Goal: Task Accomplishment & Management: Manage account settings

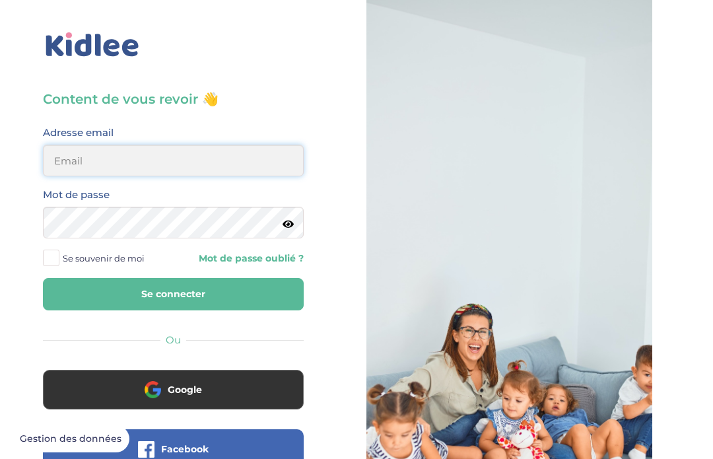
click at [238, 162] on input "email" at bounding box center [173, 160] width 261 height 32
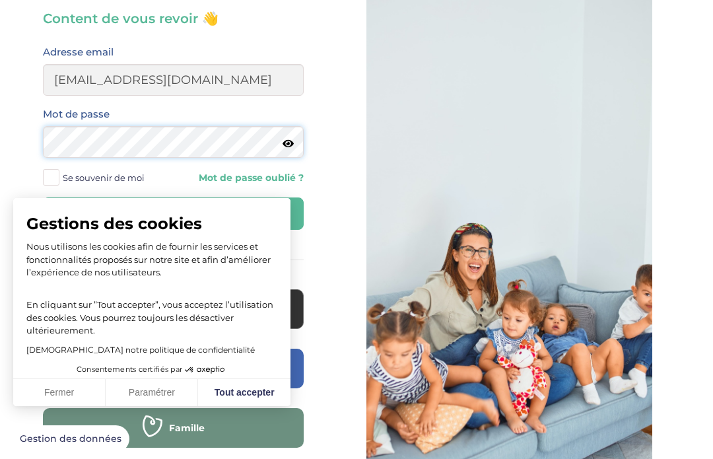
scroll to position [80, 0]
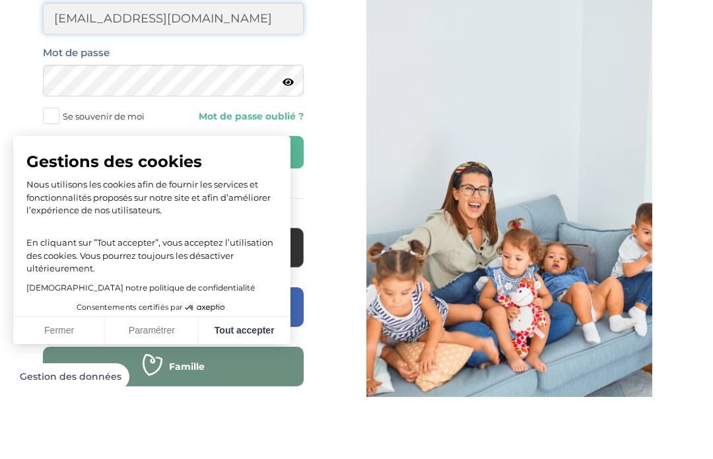
click at [117, 65] on input "aichaly10000@gmail.com" at bounding box center [173, 81] width 261 height 32
type input "aichaly1000@gmail.com"
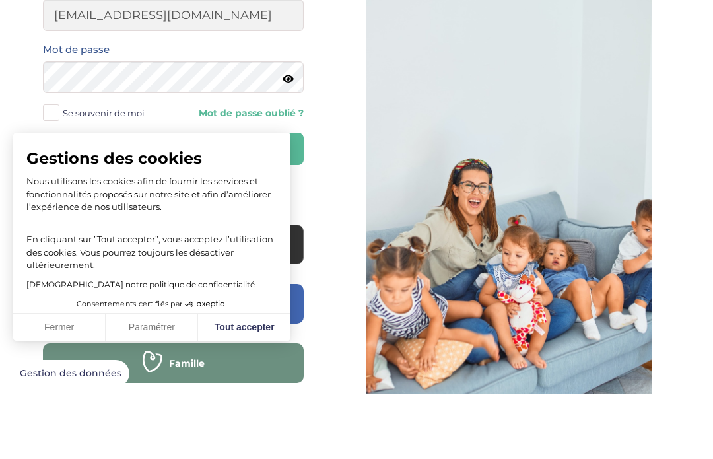
click at [197, 198] on div "Gestions des cookies Nous utilisons les cookies afin de fournir les services et…" at bounding box center [151, 279] width 277 height 163
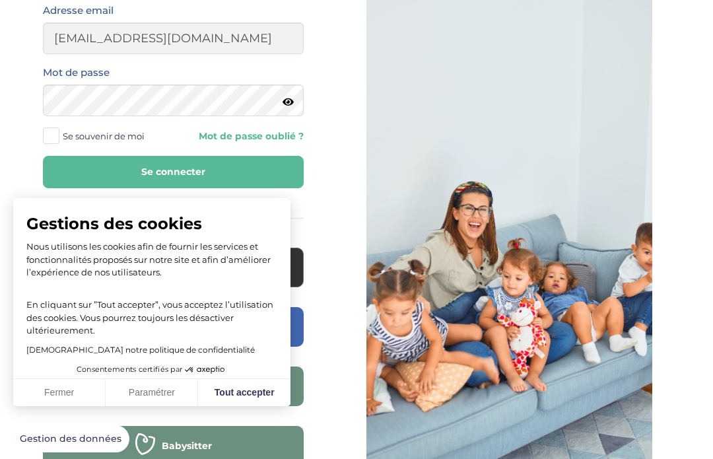
click at [224, 176] on button "Se connecter" at bounding box center [173, 172] width 261 height 32
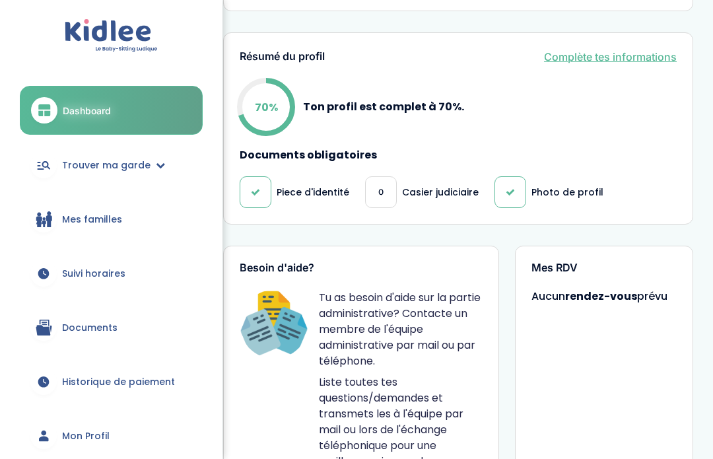
scroll to position [493, 0]
click at [129, 426] on link "Mon Profil" at bounding box center [111, 436] width 183 height 48
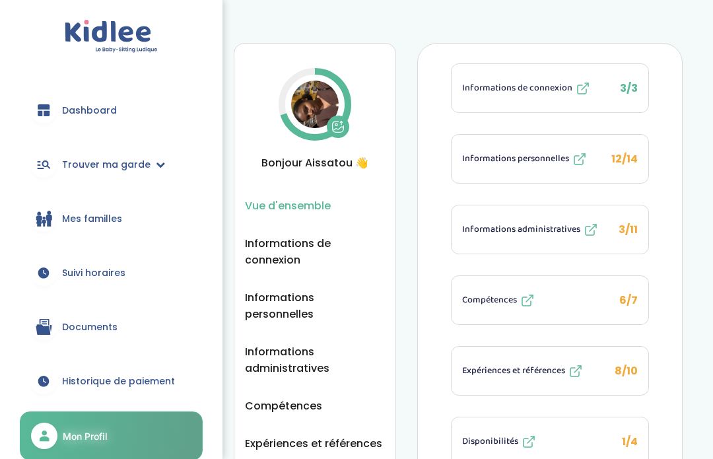
click at [311, 96] on img at bounding box center [315, 104] width 48 height 48
click at [339, 127] on icon at bounding box center [337, 126] width 13 height 13
click at [319, 78] on icon at bounding box center [314, 104] width 79 height 79
click at [322, 98] on img at bounding box center [315, 104] width 48 height 48
click at [329, 305] on span "Informations personnelles" at bounding box center [315, 305] width 140 height 33
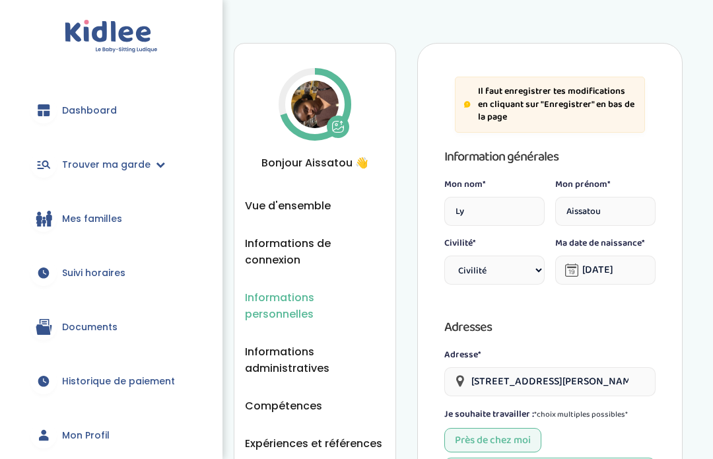
click at [525, 274] on select "Civilité Mr Mme" at bounding box center [494, 269] width 100 height 29
select select "1"
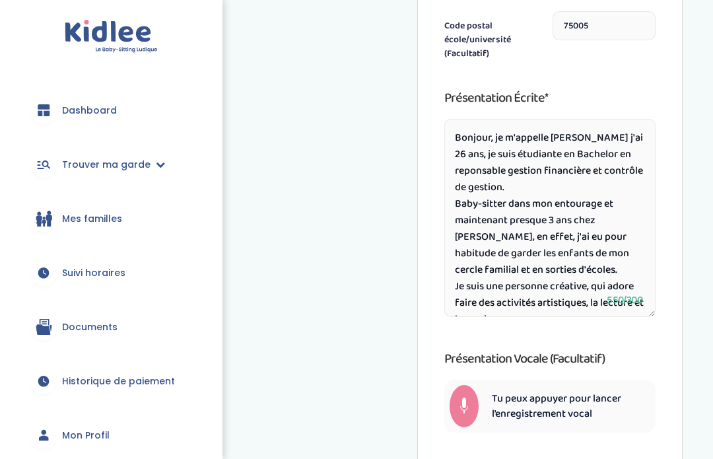
click at [621, 294] on textarea "Bonjour, je m'appelle Aissatou j'ai 26 ans, je suis étudiante en Bachelor en re…" at bounding box center [549, 218] width 211 height 198
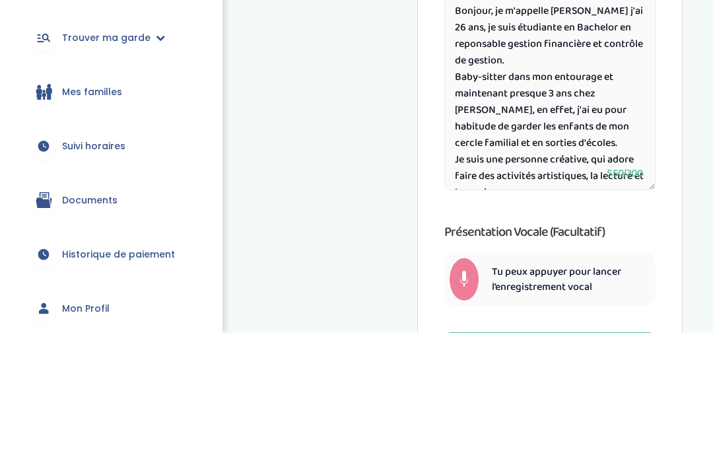
click at [556, 119] on textarea "Bonjour, je m'appelle Aissatou j'ai 26 ans, je suis étudiante en Bachelor en re…" at bounding box center [549, 218] width 211 height 198
click at [560, 119] on textarea "Bonjour, je m'appelle Aissatou j'ai 26 ans, je suis étudiante en Bachelor en re…" at bounding box center [549, 218] width 211 height 198
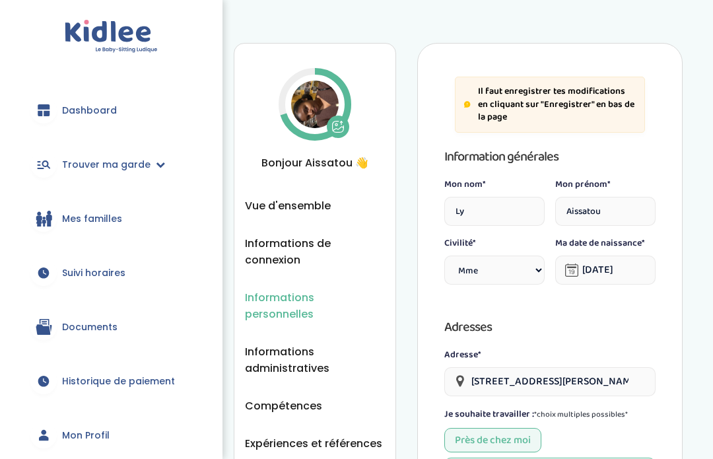
click at [123, 278] on span "Suivi horaires" at bounding box center [93, 273] width 63 height 14
click at [108, 278] on span "Suivi horaires" at bounding box center [93, 273] width 63 height 14
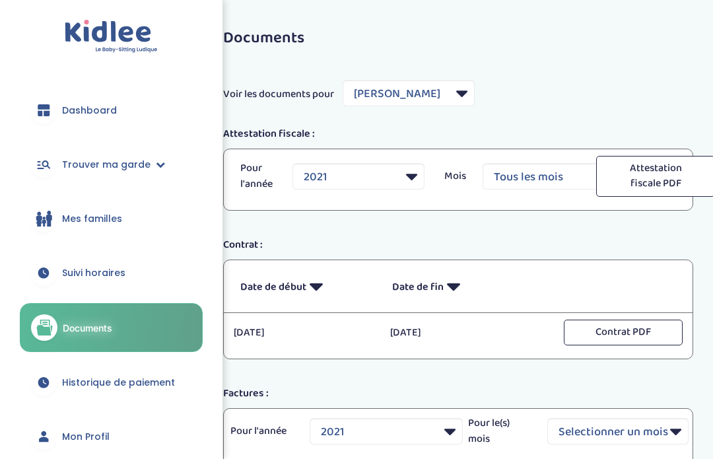
select select "2050"
select select "2021"
click at [115, 453] on link "Mon Profil" at bounding box center [111, 436] width 183 height 48
click at [104, 437] on span "Mon Profil" at bounding box center [86, 437] width 48 height 14
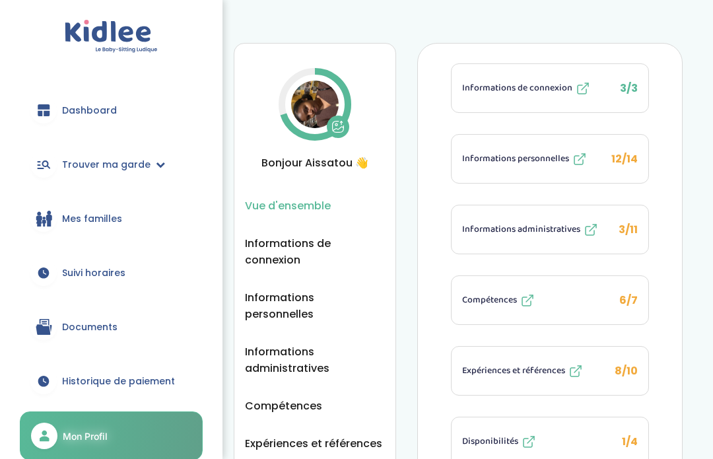
click at [146, 173] on link "Trouver ma garde" at bounding box center [111, 165] width 183 height 48
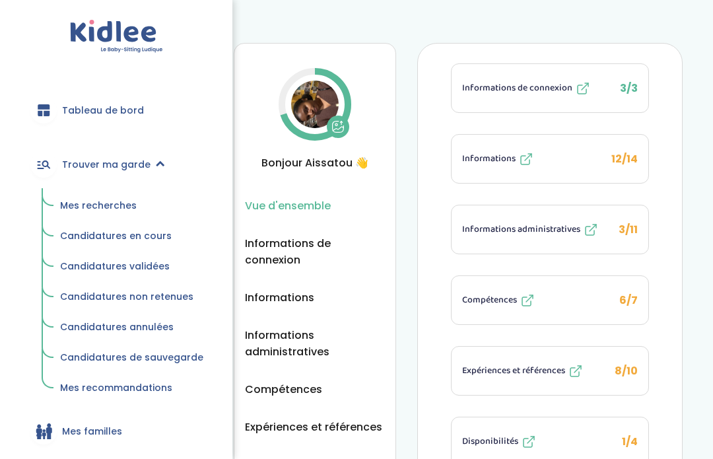
click at [115, 208] on font "Mes recherches" at bounding box center [98, 205] width 77 height 13
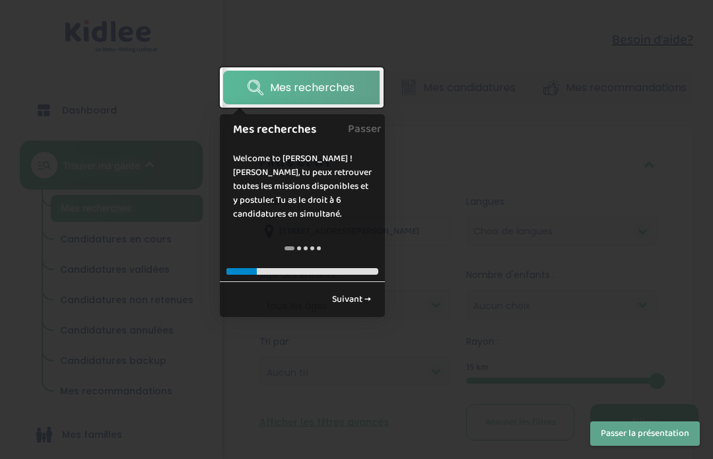
click at [360, 299] on link "Suivant →" at bounding box center [351, 299] width 53 height 22
click at [365, 298] on select "moins de 3 ans entre 3 et 6 ans plus de 6 ans tous les âges" at bounding box center [354, 304] width 191 height 29
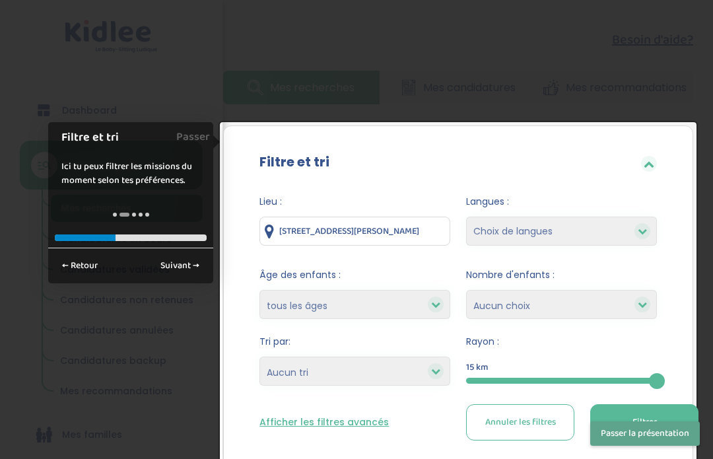
click at [658, 404] on button "Filtrer" at bounding box center [644, 422] width 108 height 36
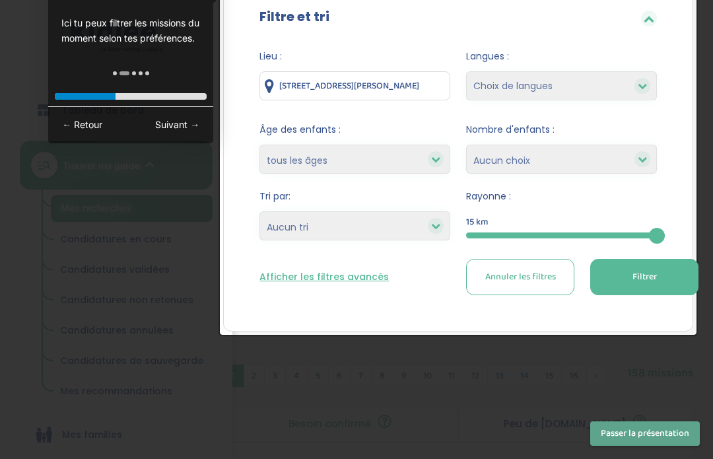
scroll to position [148, 0]
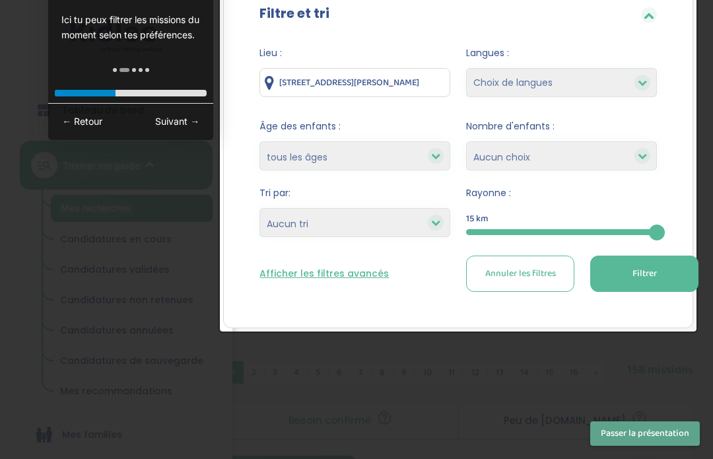
click at [659, 433] on font "Passer la présentation" at bounding box center [644, 433] width 88 height 15
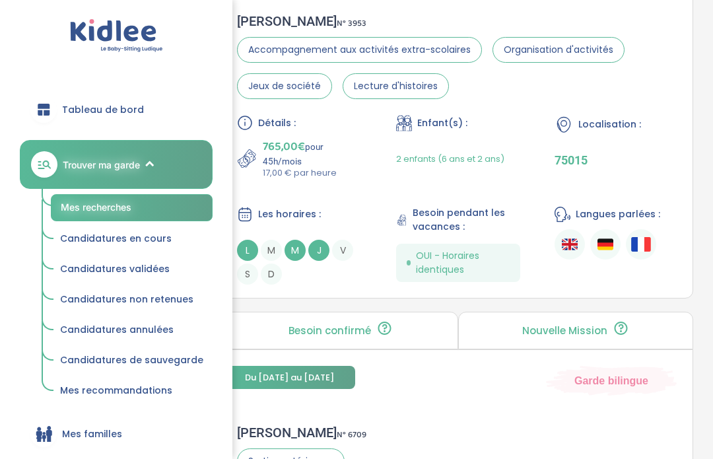
scroll to position [647, 0]
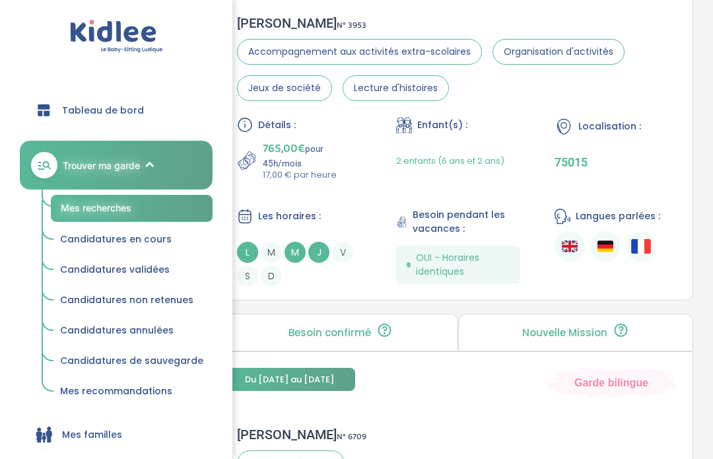
click at [596, 155] on div "Localisation : 75015" at bounding box center [616, 149] width 125 height 65
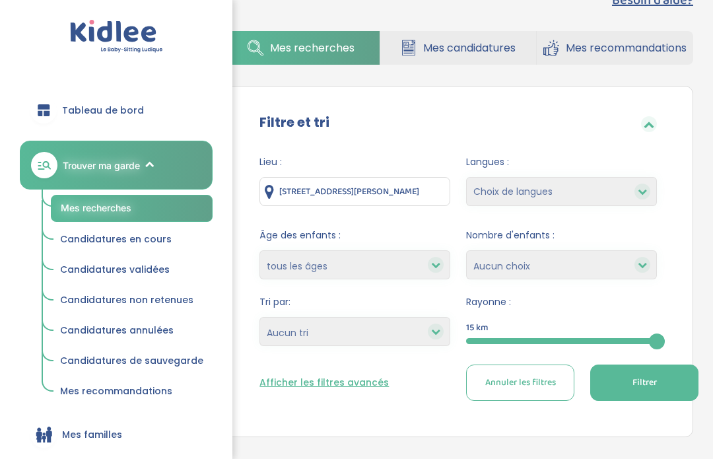
scroll to position [0, 0]
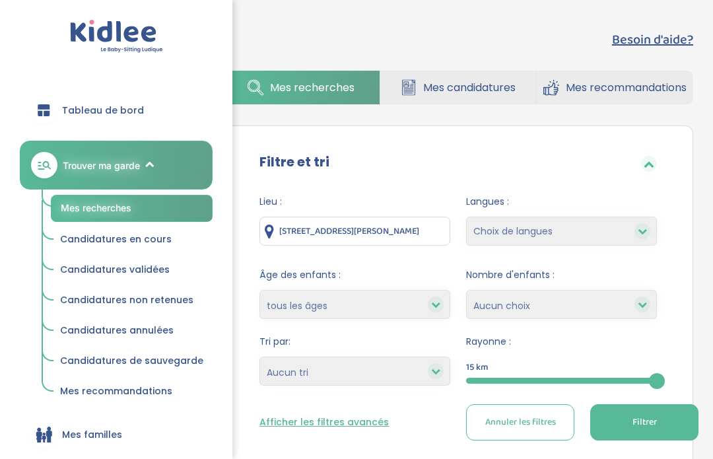
click at [668, 82] on font "Mes recommandations" at bounding box center [625, 87] width 121 height 15
click at [662, 93] on font "Mes recommandations" at bounding box center [625, 87] width 121 height 15
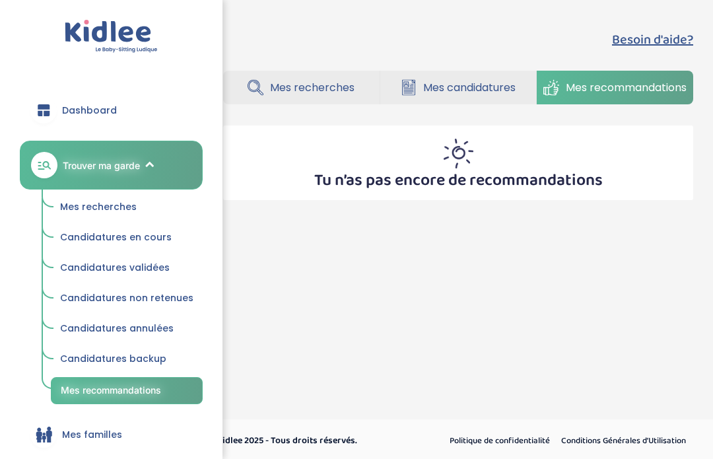
click at [309, 97] on link "Mes recherches" at bounding box center [301, 88] width 156 height 34
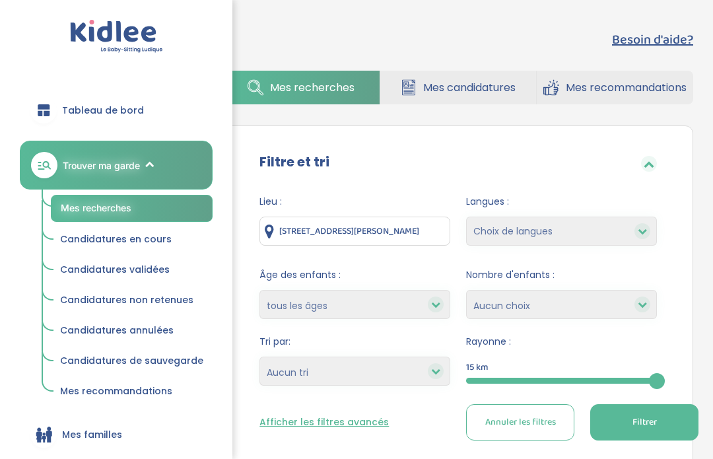
scroll to position [5, 0]
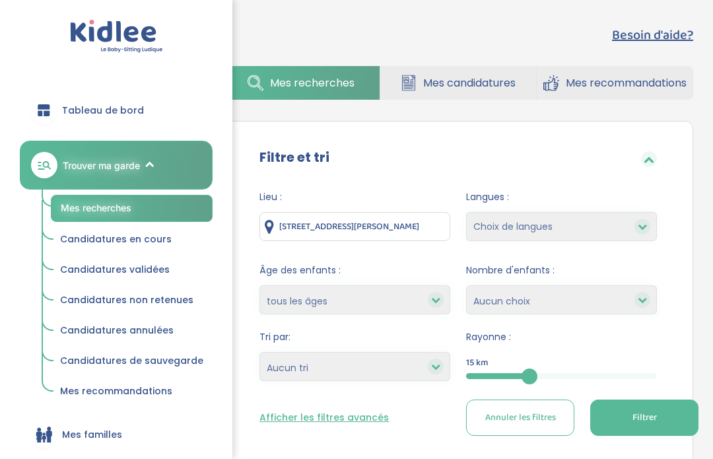
click at [637, 425] on button "Filtrer" at bounding box center [644, 417] width 108 height 36
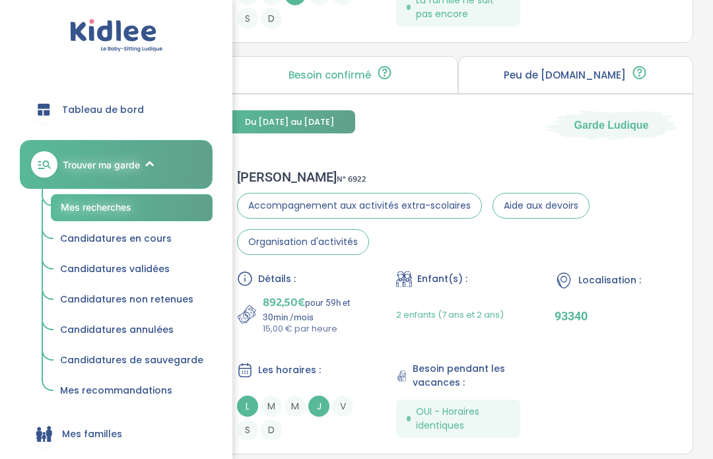
scroll to position [2367, 0]
click at [625, 364] on div "Détails : 892,50€ pour 59h et 30min /mois 15,00 € par heure Enfant(s) : 2 enfan…" at bounding box center [458, 356] width 442 height 170
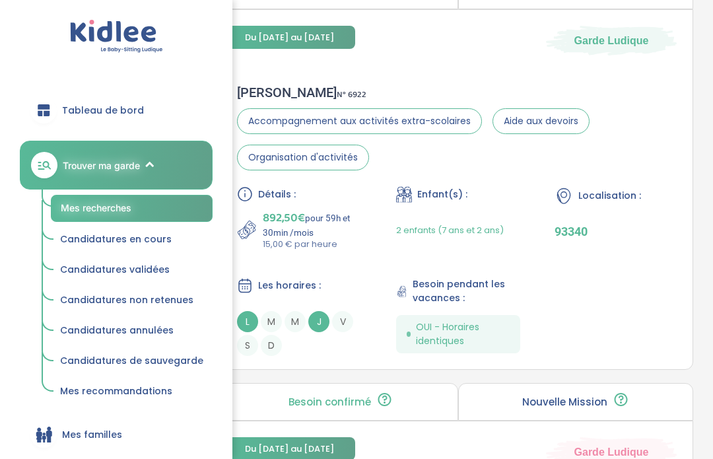
scroll to position [2453, 0]
click at [649, 288] on div "Détails : 892,50€ pour 59h et 30min /mois 15,00 € par heure Enfant(s) : 2 enfan…" at bounding box center [458, 270] width 442 height 170
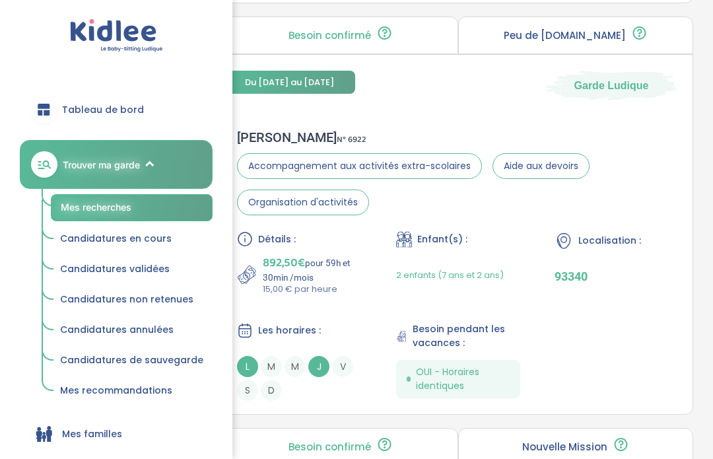
scroll to position [2350, 0]
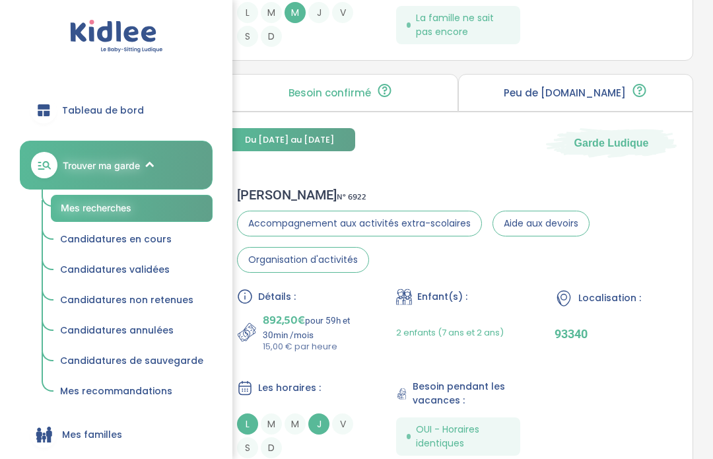
click at [653, 301] on div "Bilal H . N° 6922 Accompagnement aux activités extra-scolaires Aide aux devoirs…" at bounding box center [458, 323] width 468 height 298
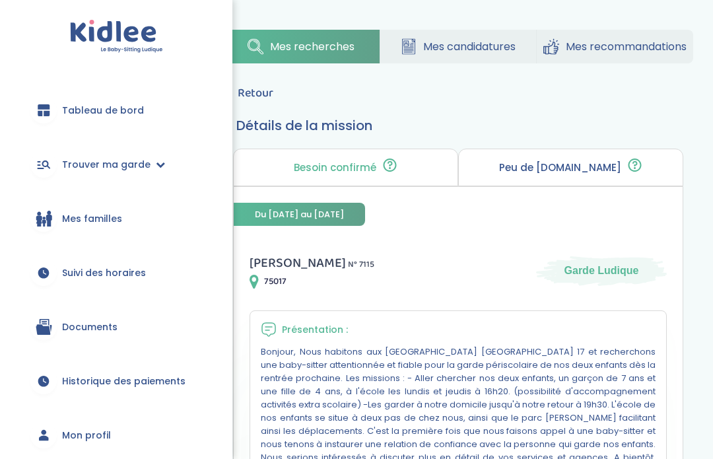
click at [253, 88] on font "Retour" at bounding box center [256, 93] width 36 height 18
click at [253, 101] on font "Retour" at bounding box center [256, 93] width 36 height 18
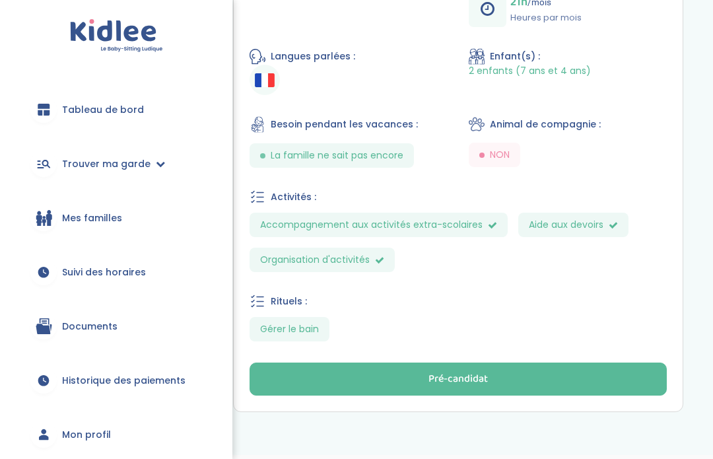
scroll to position [653, 0]
click at [593, 377] on button "Pré-candidat" at bounding box center [457, 378] width 417 height 33
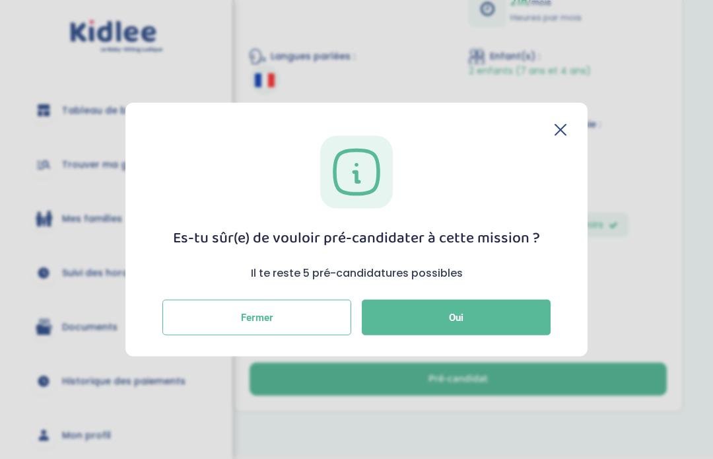
click at [587, 371] on section "Es-tu sûr(e) de vouloir pré-candidater à cette mission ? Il te reste 5 pré-cand…" at bounding box center [356, 229] width 713 height 459
click at [525, 323] on button "Oui" at bounding box center [456, 318] width 189 height 36
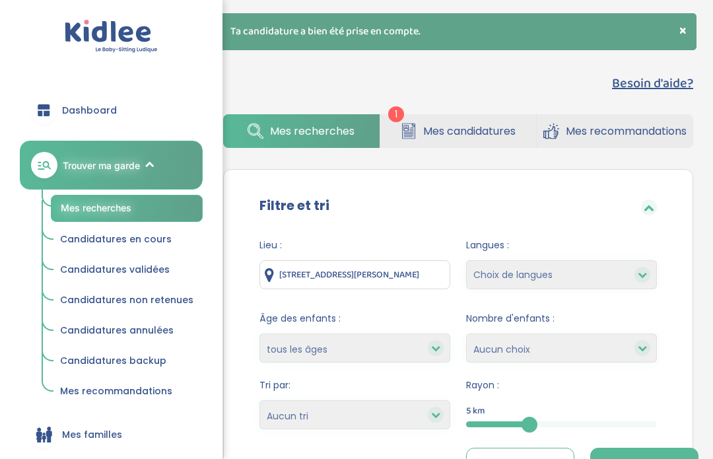
click at [655, 458] on span "Filtrer" at bounding box center [644, 466] width 24 height 14
click at [664, 458] on button "Filtrer" at bounding box center [644, 465] width 108 height 36
click at [676, 457] on button "Filtrer" at bounding box center [644, 465] width 108 height 36
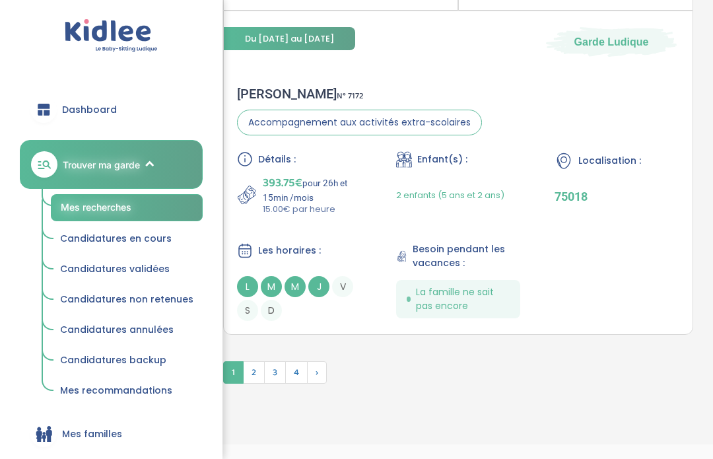
scroll to position [4001, 0]
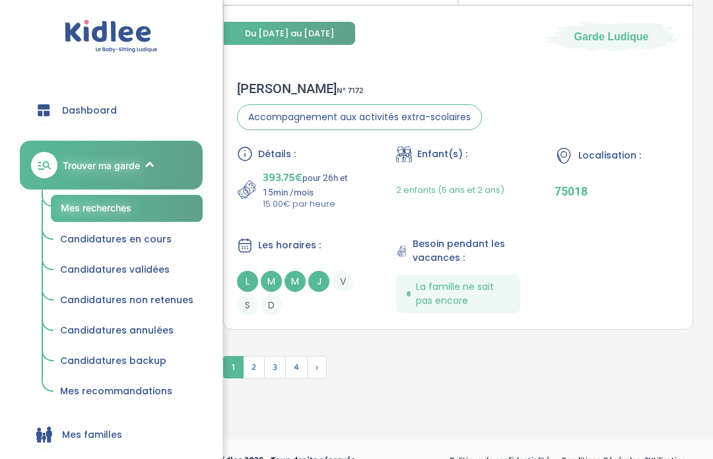
click at [257, 378] on span "2" at bounding box center [254, 367] width 22 height 22
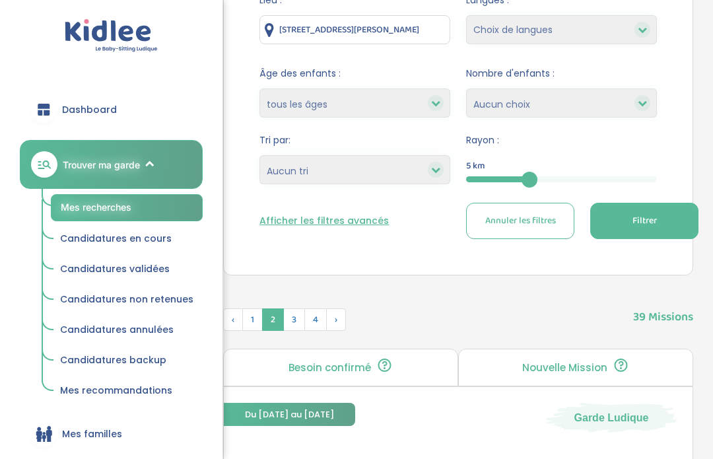
scroll to position [245, 0]
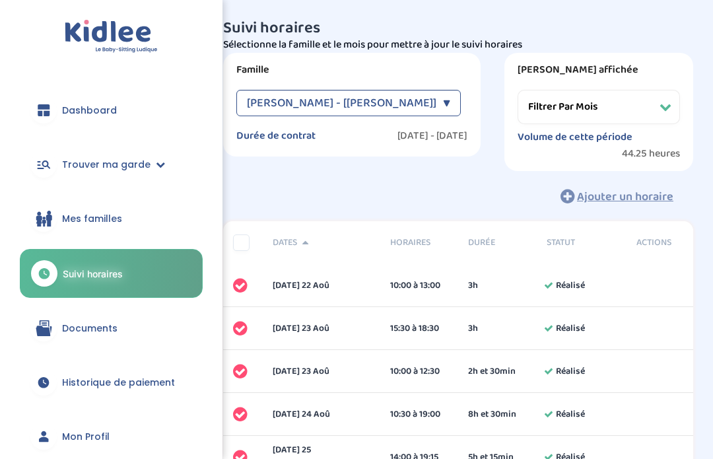
select select "août 2022"
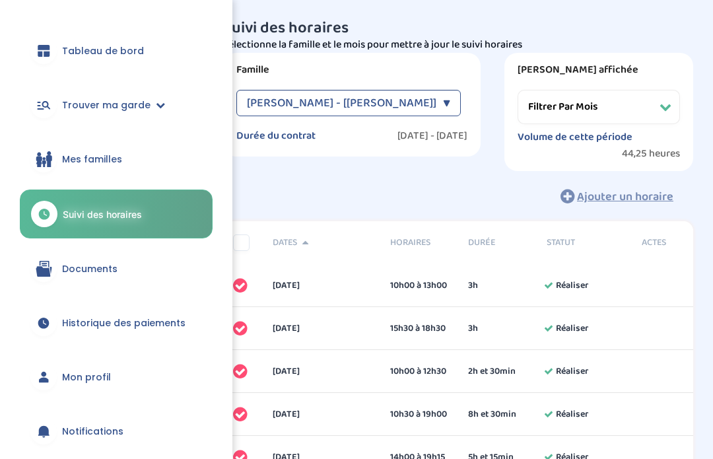
scroll to position [85, 0]
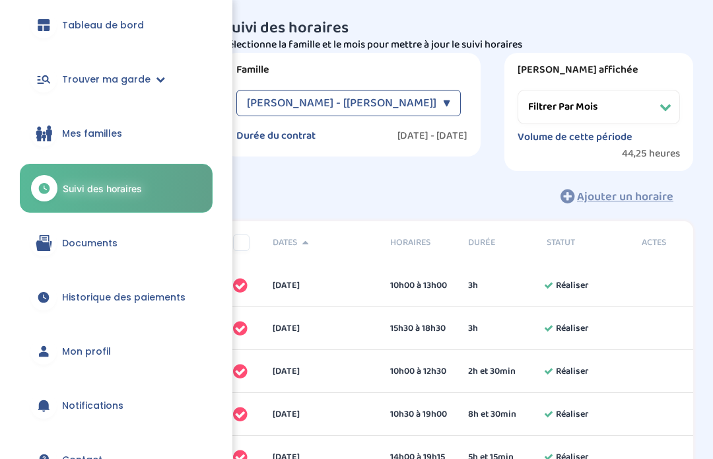
click at [116, 352] on link "Mon profil" at bounding box center [116, 351] width 193 height 48
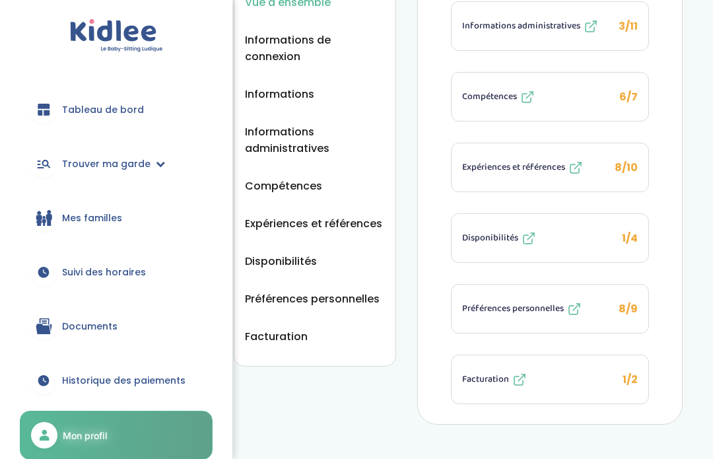
scroll to position [203, 0]
click at [618, 238] on button "Disponibilités 1/4" at bounding box center [549, 238] width 197 height 48
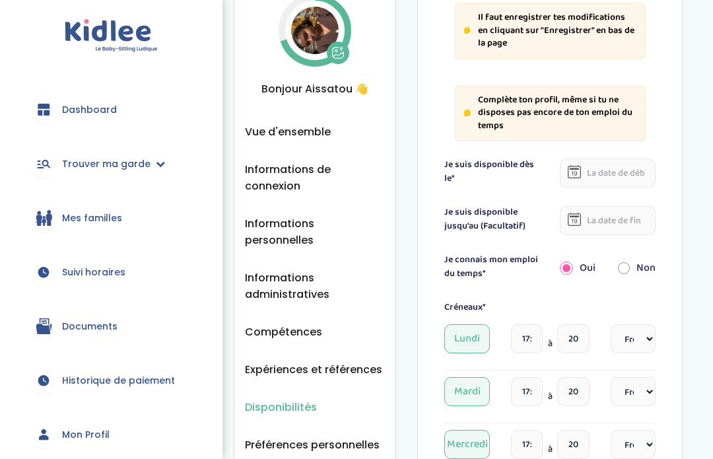
scroll to position [86, 0]
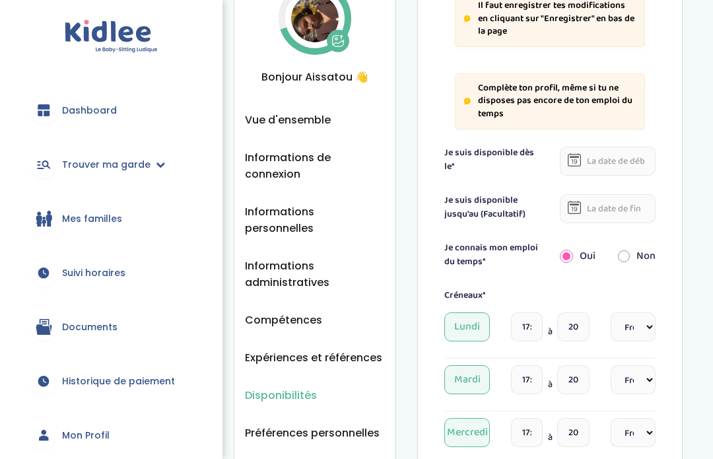
click at [528, 323] on input "17:00" at bounding box center [527, 326] width 32 height 29
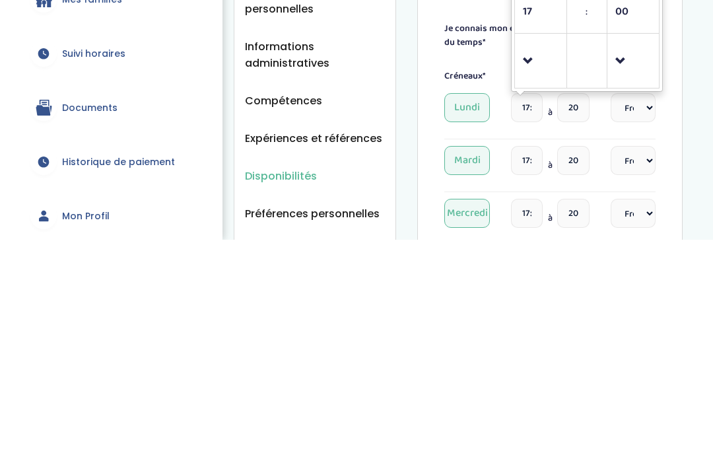
click at [529, 263] on span at bounding box center [541, 281] width 36 height 36
type input "16:00"
click at [641, 312] on select "Fréquence Toutes les semaines Toutes les 2 semaines Tous les mois" at bounding box center [632, 326] width 45 height 29
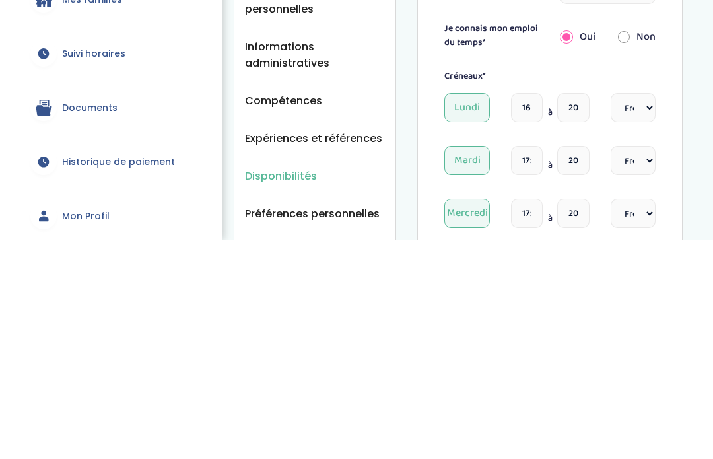
scroll to position [305, 0]
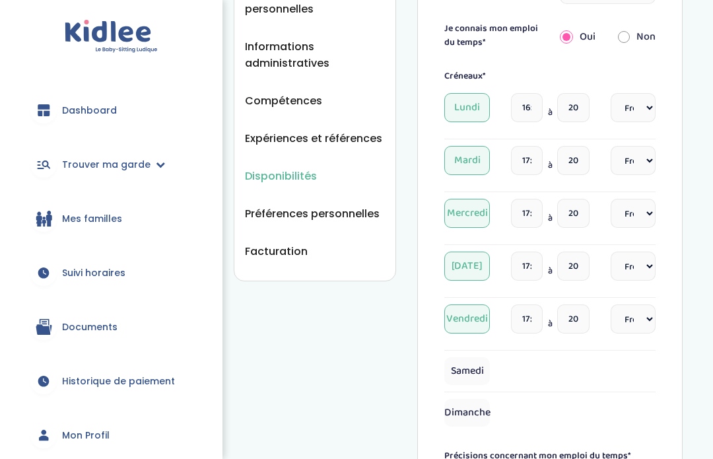
click at [580, 102] on input "20:00" at bounding box center [573, 107] width 32 height 29
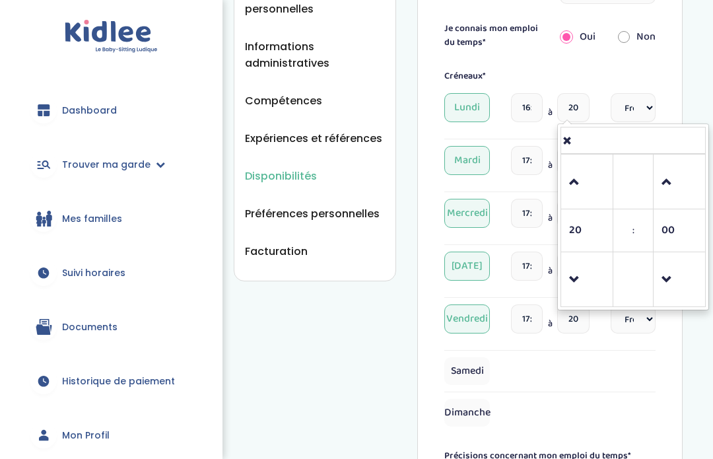
click at [664, 180] on span at bounding box center [679, 182] width 36 height 36
click at [579, 187] on span at bounding box center [587, 182] width 36 height 36
click at [587, 189] on span at bounding box center [587, 182] width 36 height 36
type input "22:15"
click at [695, 86] on div "Disponibilités Vue d'ensemble Informations de connexion Informations personnell…" at bounding box center [457, 248] width 509 height 1067
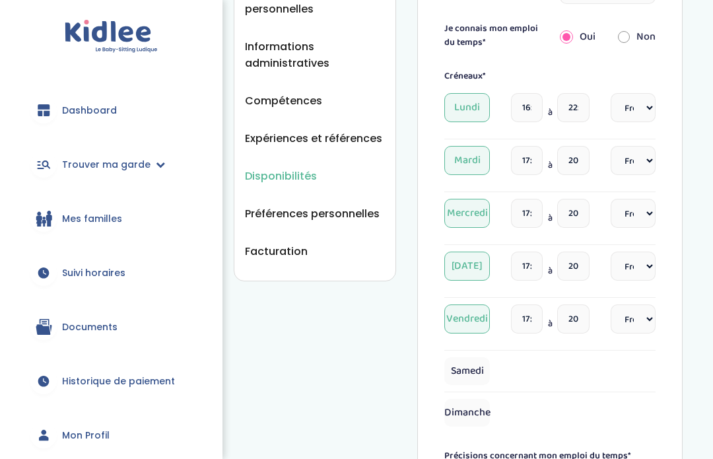
click at [577, 106] on input "22:15" at bounding box center [573, 107] width 32 height 29
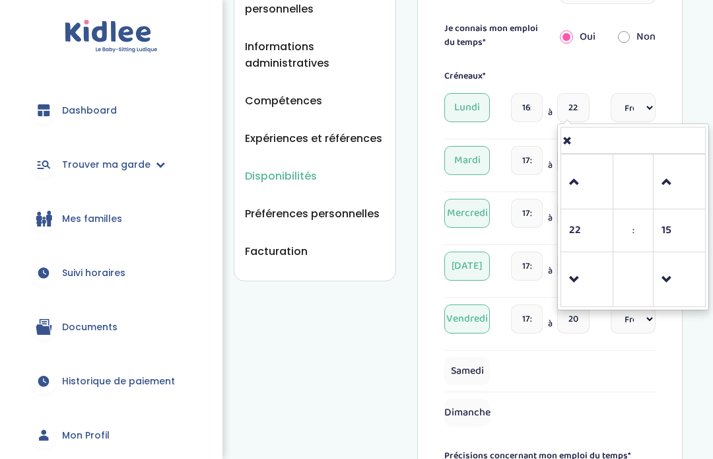
click at [683, 74] on div "Disponibilités Vue d'ensemble Informations de connexion Informations personnell…" at bounding box center [457, 248] width 509 height 1067
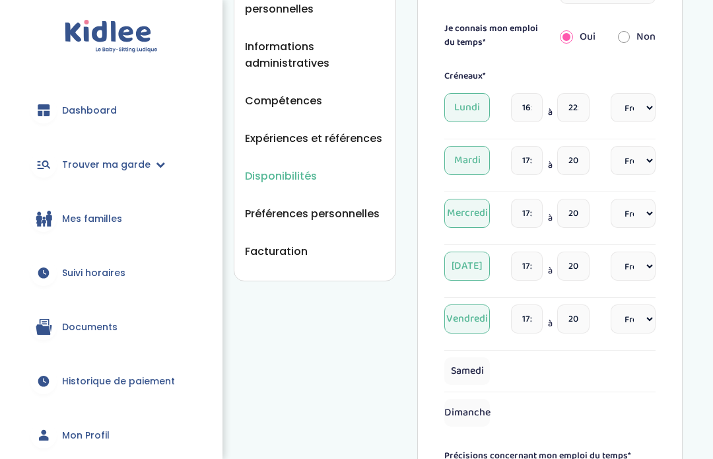
click at [571, 162] on input "20:00" at bounding box center [573, 160] width 32 height 29
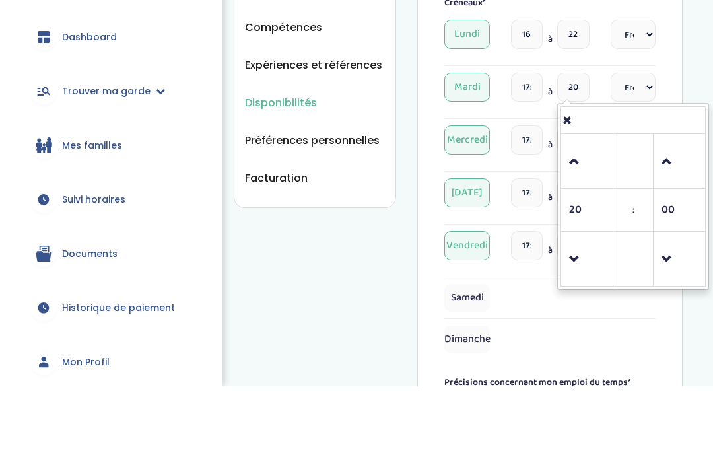
click at [579, 217] on span at bounding box center [587, 235] width 36 height 36
click at [586, 217] on span at bounding box center [587, 235] width 36 height 36
type input "22:00"
click at [707, 69] on div "Disponibilités Vue d'ensemble Informations de connexion Informations personnell…" at bounding box center [457, 248] width 509 height 1067
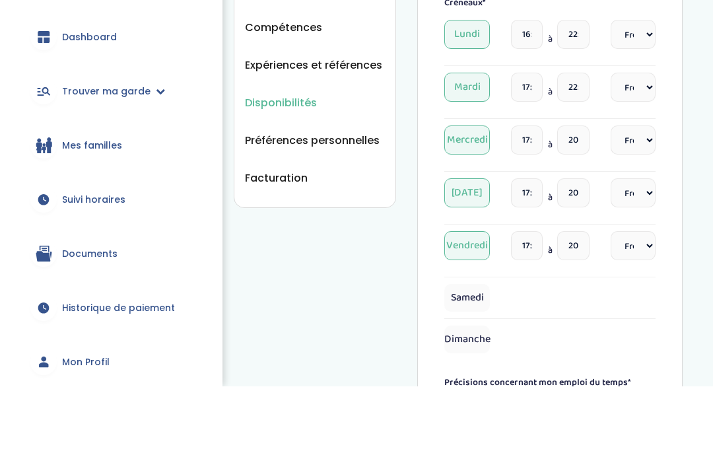
scroll to position [378, 0]
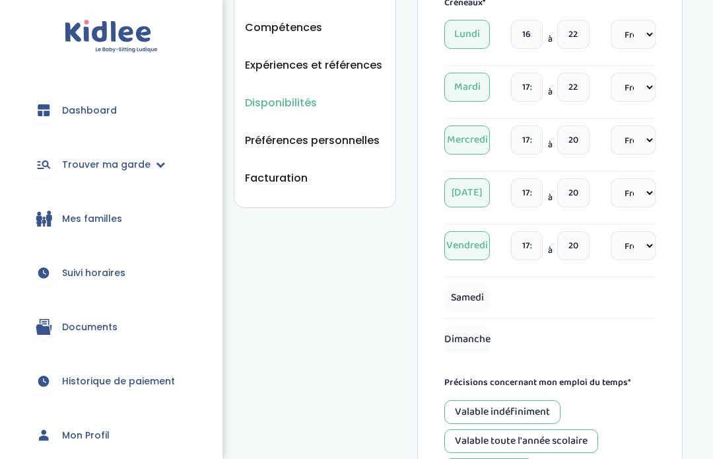
click at [581, 143] on input "20:00" at bounding box center [573, 139] width 32 height 29
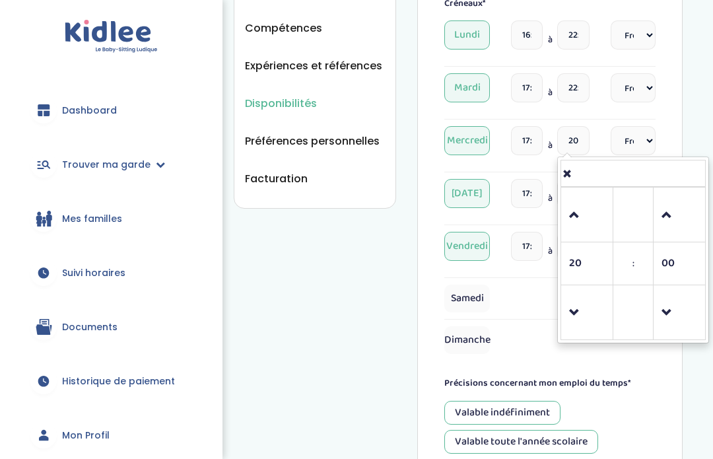
click at [589, 207] on span at bounding box center [587, 215] width 36 height 36
click at [585, 201] on span at bounding box center [587, 215] width 36 height 36
type input "22:00"
click at [699, 101] on div "Disponibilités Vue d'ensemble Informations de connexion Informations personnell…" at bounding box center [457, 175] width 509 height 1067
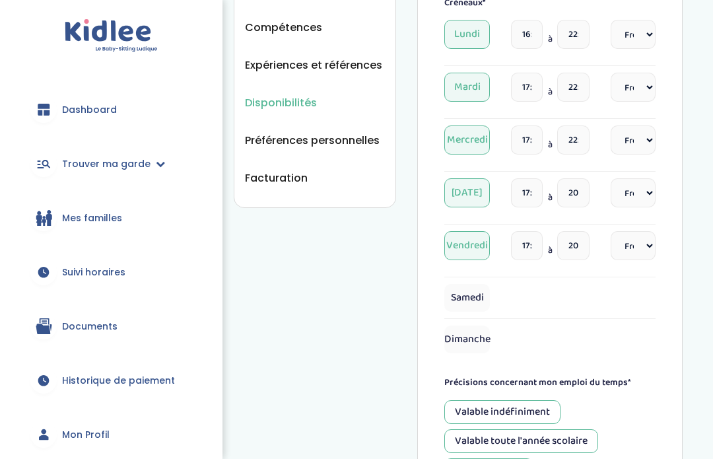
click at [528, 196] on input "17:00" at bounding box center [527, 193] width 32 height 29
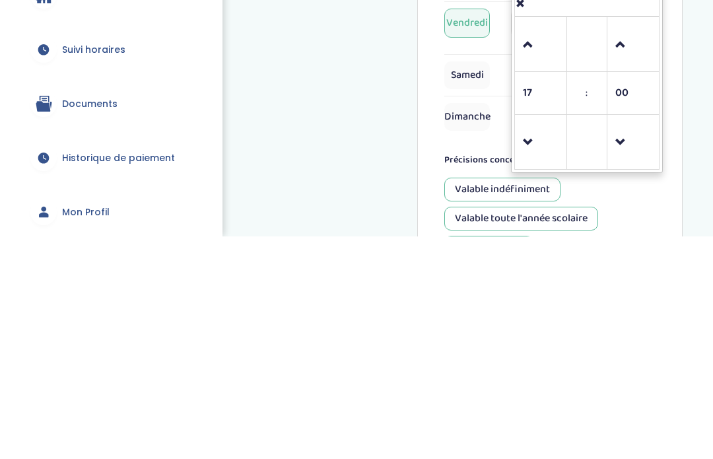
click at [545, 348] on span at bounding box center [541, 366] width 36 height 36
type input "16:00"
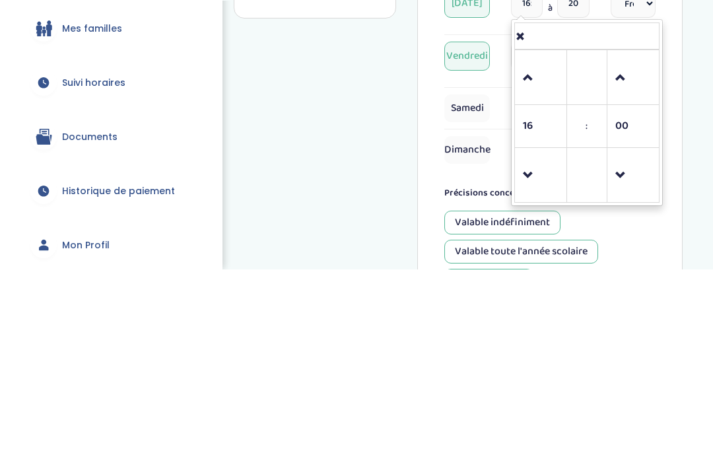
click at [708, 60] on div "Disponibilités Vue d'ensemble Informations de connexion Informations personnell…" at bounding box center [457, 175] width 509 height 1067
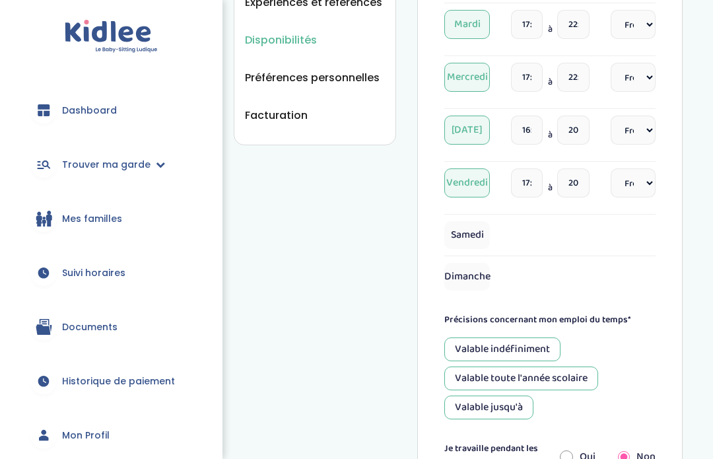
scroll to position [441, 0]
click at [577, 125] on input "20:00" at bounding box center [573, 129] width 32 height 29
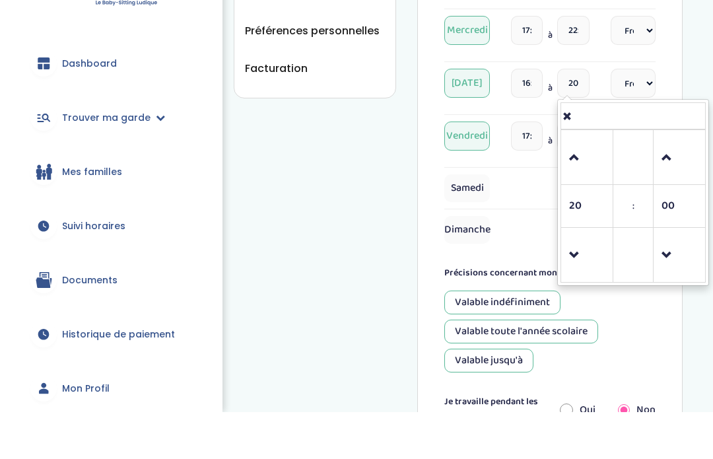
click at [584, 187] on span at bounding box center [587, 205] width 36 height 36
click at [586, 187] on span at bounding box center [587, 205] width 36 height 36
type input "22:00"
click at [688, 64] on div "Disponibilités Vue d'ensemble Informations de connexion Informations personnell…" at bounding box center [457, 112] width 509 height 1067
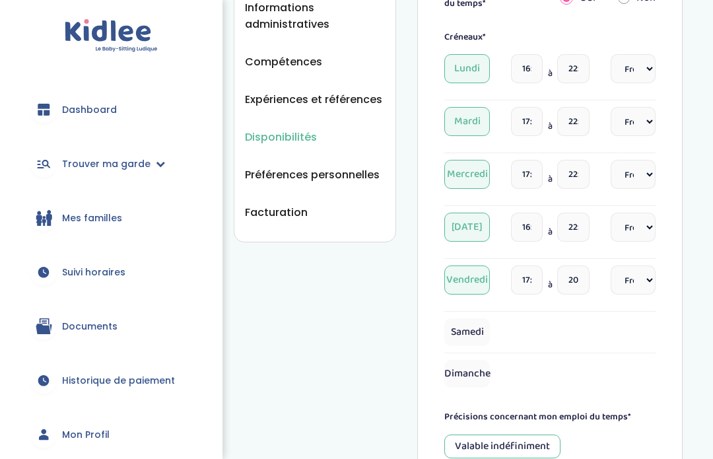
scroll to position [342, 0]
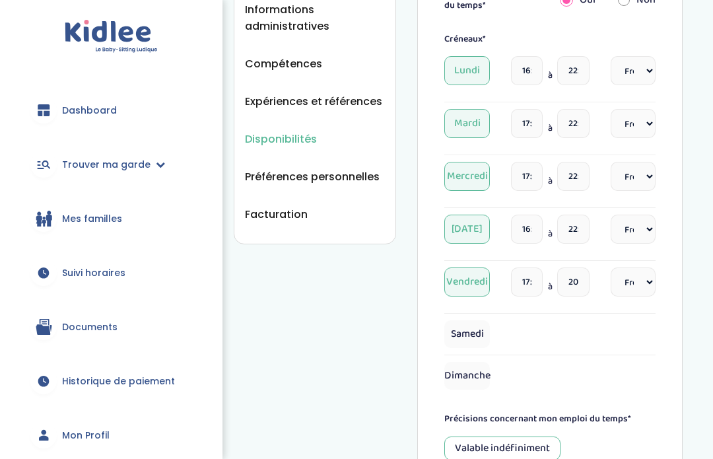
click at [527, 274] on input "17:00" at bounding box center [527, 281] width 32 height 29
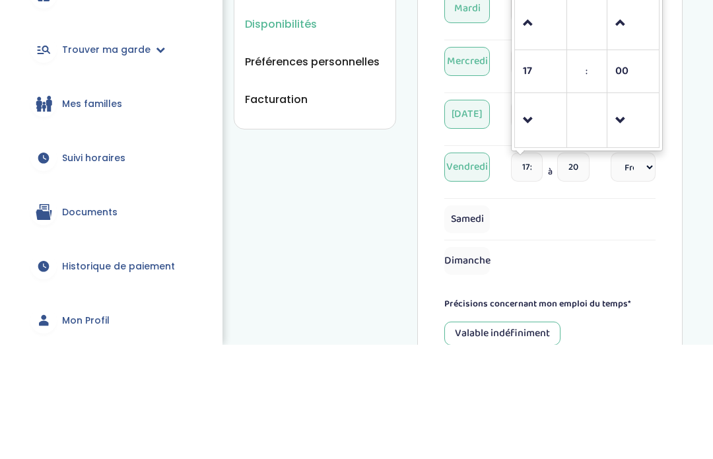
click at [539, 218] on span at bounding box center [541, 236] width 36 height 36
type input "16:00"
click at [703, 98] on div "Disponibilités Vue d'ensemble Informations de connexion Informations personnell…" at bounding box center [457, 211] width 509 height 1067
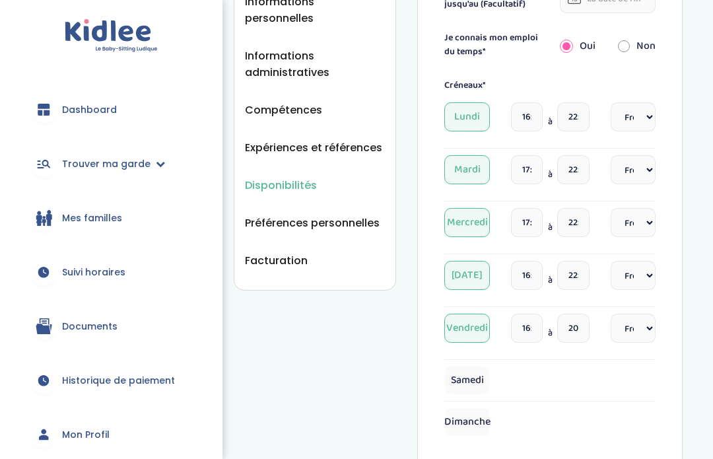
scroll to position [293, 0]
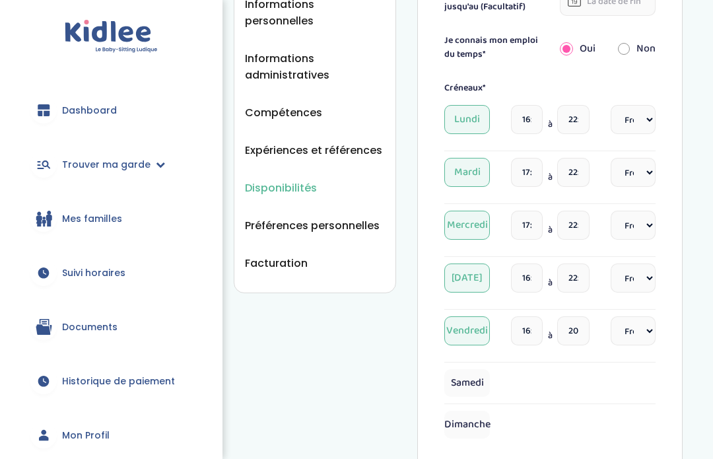
click at [642, 118] on select "Fréquence Toutes les semaines Toutes les 2 semaines Tous les mois" at bounding box center [632, 119] width 45 height 29
select select "4"
click at [647, 176] on select "Fréquence Toutes les semaines Toutes les 2 semaines Tous les mois" at bounding box center [632, 172] width 45 height 29
select select "4"
click at [635, 227] on select "Fréquence Toutes les semaines Toutes les 2 semaines Tous les mois" at bounding box center [632, 224] width 45 height 29
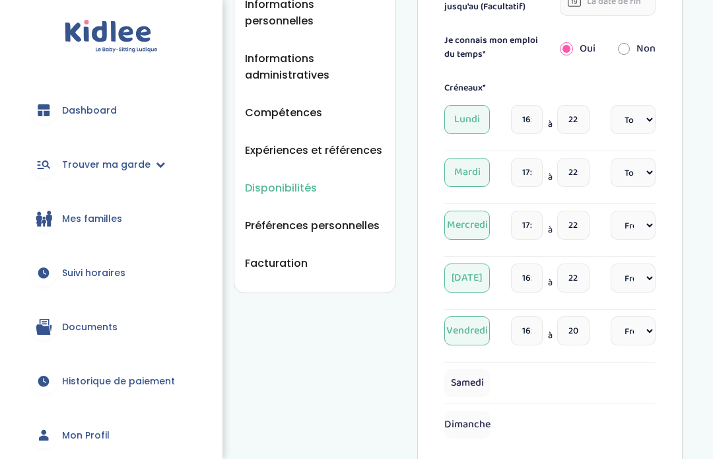
select select "4"
click at [644, 286] on select "Fréquence Toutes les semaines Toutes les 2 semaines Tous les mois" at bounding box center [632, 277] width 45 height 29
select select "4"
click at [636, 335] on select "Fréquence Toutes les semaines Toutes les 2 semaines Tous les mois" at bounding box center [632, 330] width 45 height 29
select select "4"
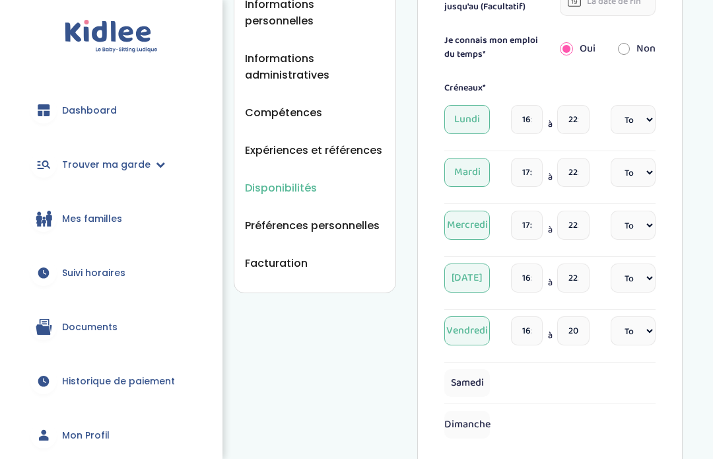
click at [530, 217] on input "17:00" at bounding box center [527, 224] width 32 height 29
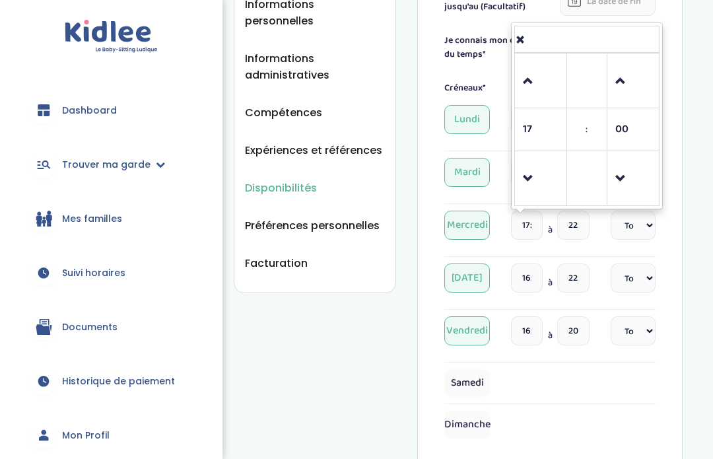
scroll to position [292, 0]
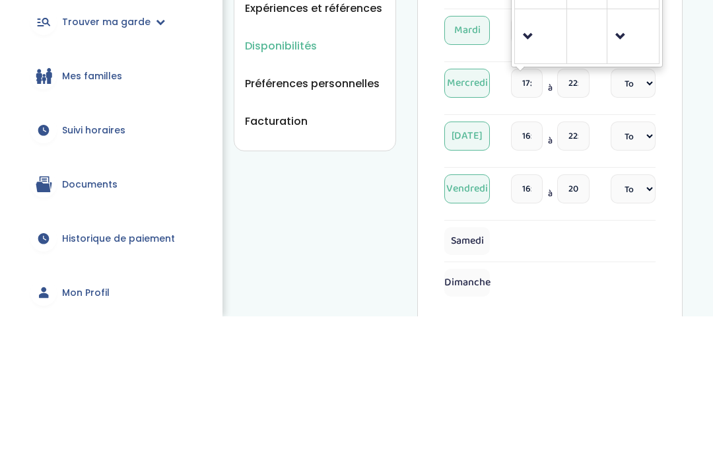
click at [534, 162] on span at bounding box center [541, 180] width 36 height 36
type input "16:00"
click at [691, 68] on div "Disponibilités Vue d'ensemble Informations de connexion Informations personnell…" at bounding box center [457, 260] width 509 height 1067
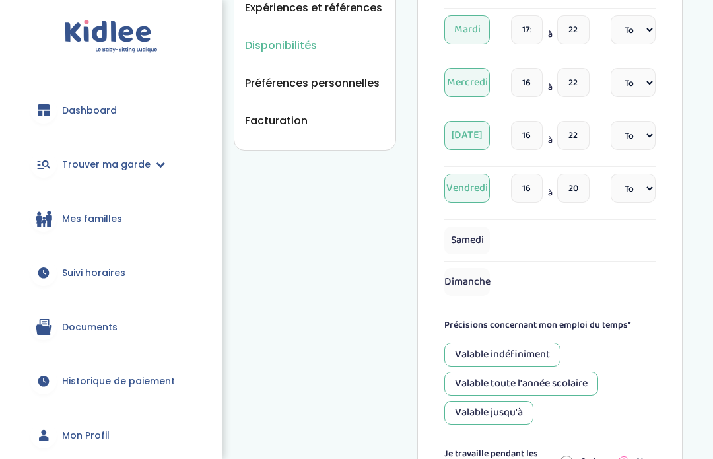
click at [527, 183] on input "16:00" at bounding box center [527, 188] width 32 height 29
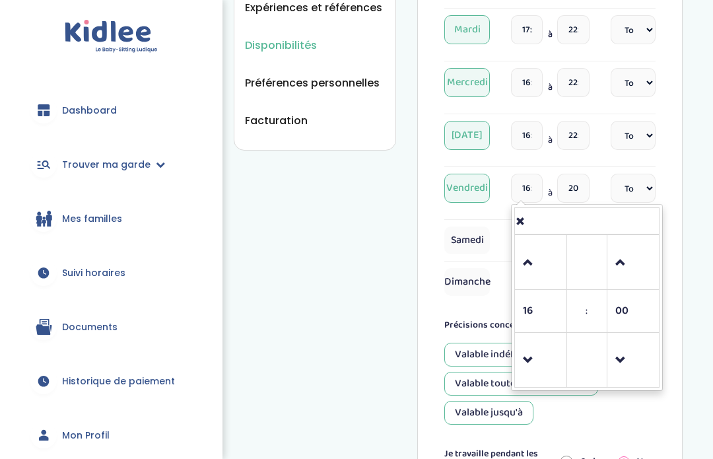
scroll to position [435, 0]
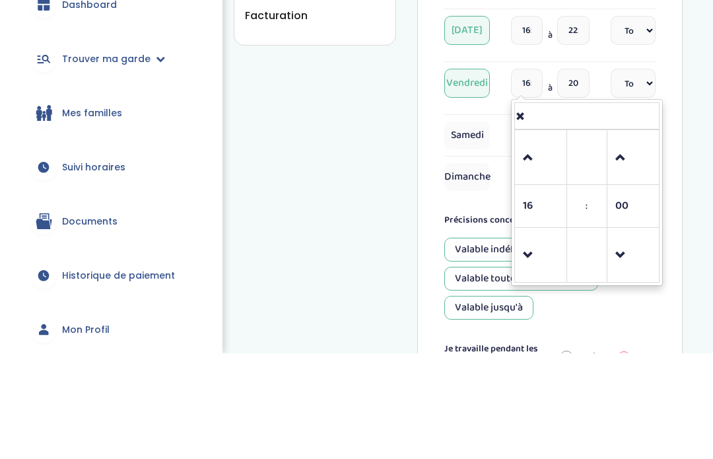
click at [532, 245] on span at bounding box center [541, 263] width 36 height 36
type input "17:00"
click at [707, 83] on div "Disponibilités Vue d'ensemble Informations de connexion Informations personnell…" at bounding box center [457, 118] width 509 height 1067
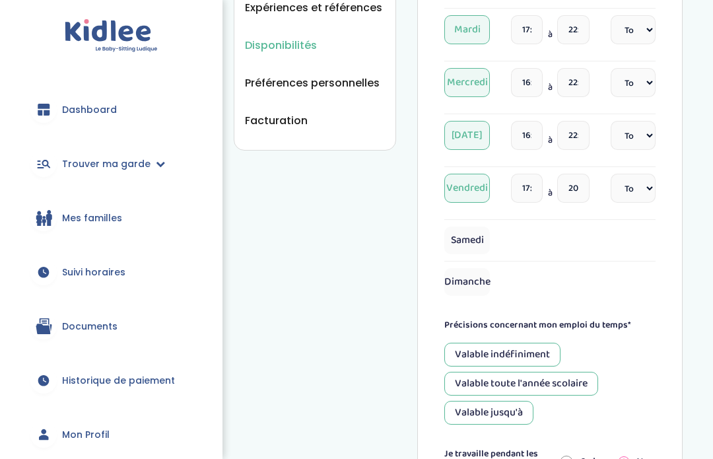
scroll to position [417, 0]
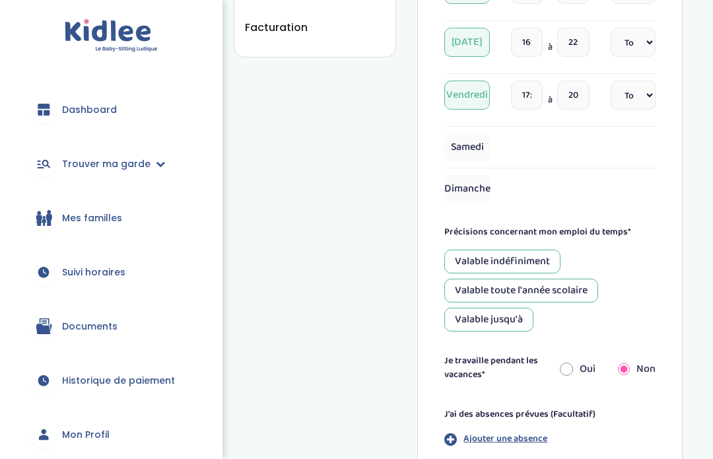
click at [472, 150] on span "Samedi" at bounding box center [466, 148] width 45 height 28
select select "1"
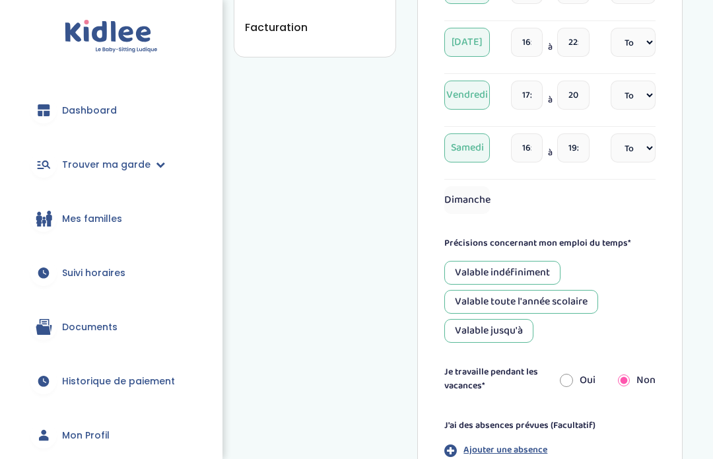
click at [530, 142] on input "16:30" at bounding box center [527, 147] width 32 height 29
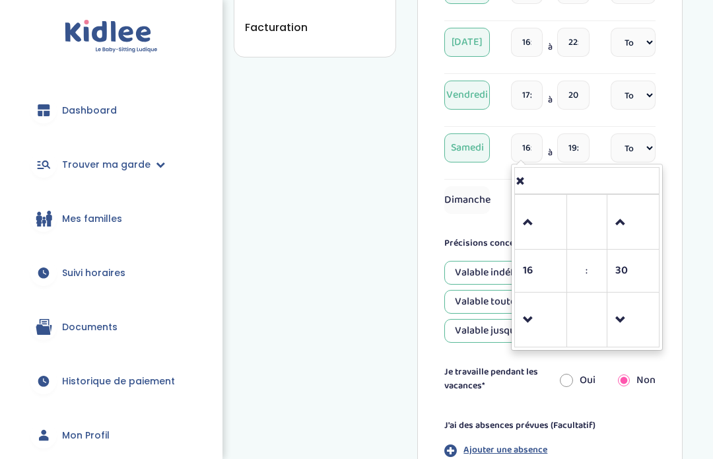
scroll to position [528, 0]
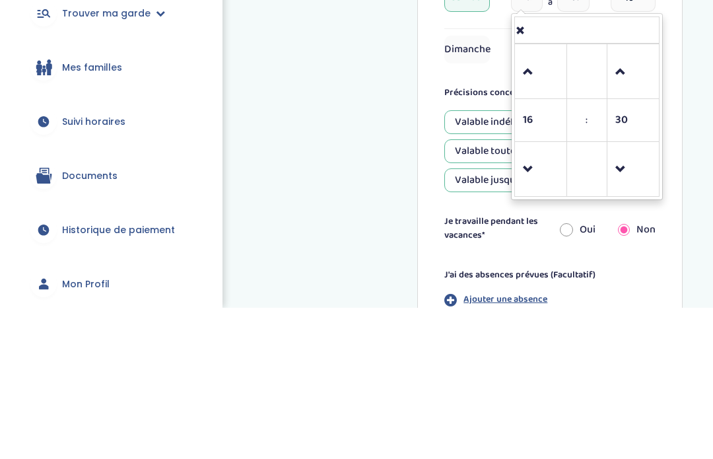
click at [536, 303] on span at bounding box center [541, 321] width 36 height 36
click at [529, 303] on span at bounding box center [541, 321] width 36 height 36
click at [525, 296] on link at bounding box center [540, 320] width 39 height 48
click at [532, 303] on span at bounding box center [541, 321] width 36 height 36
click at [534, 303] on span at bounding box center [541, 321] width 36 height 36
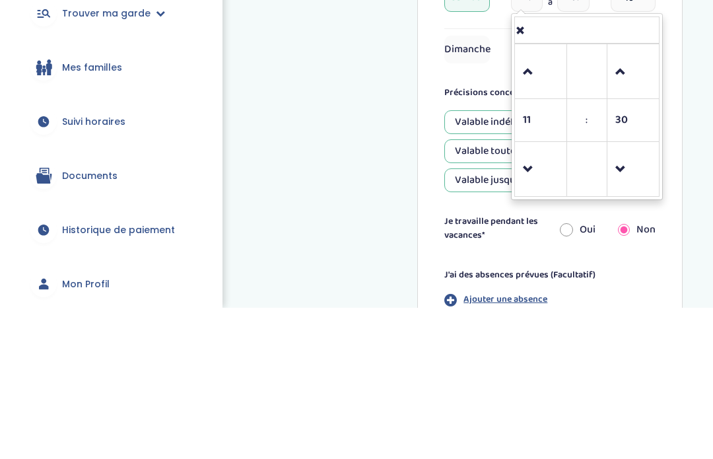
click at [534, 303] on span at bounding box center [541, 321] width 36 height 36
type input "10:30"
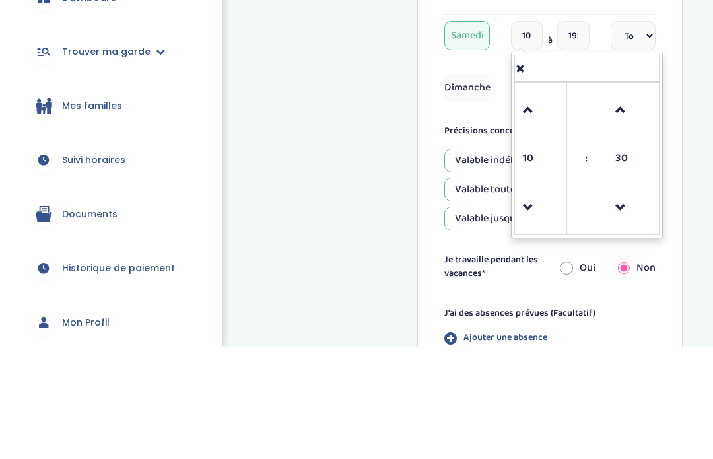
click at [584, 134] on input "19:00" at bounding box center [573, 148] width 32 height 29
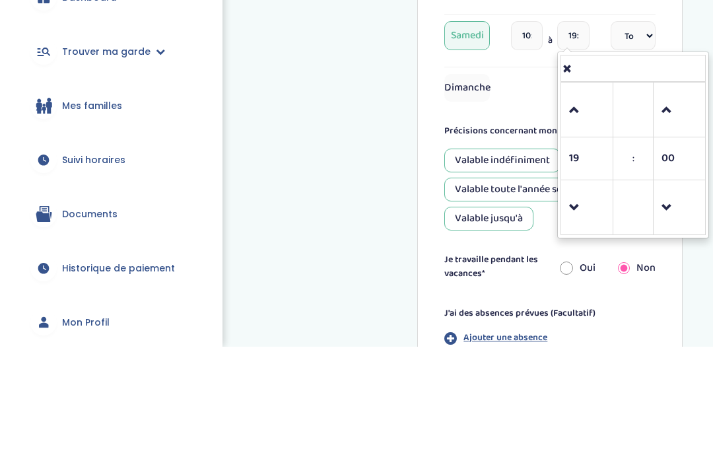
click at [581, 205] on span at bounding box center [587, 223] width 36 height 36
click at [585, 205] on span at bounding box center [587, 223] width 36 height 36
click at [583, 205] on span at bounding box center [587, 223] width 36 height 36
click at [585, 205] on span at bounding box center [587, 223] width 36 height 36
click at [590, 205] on span at bounding box center [587, 223] width 36 height 36
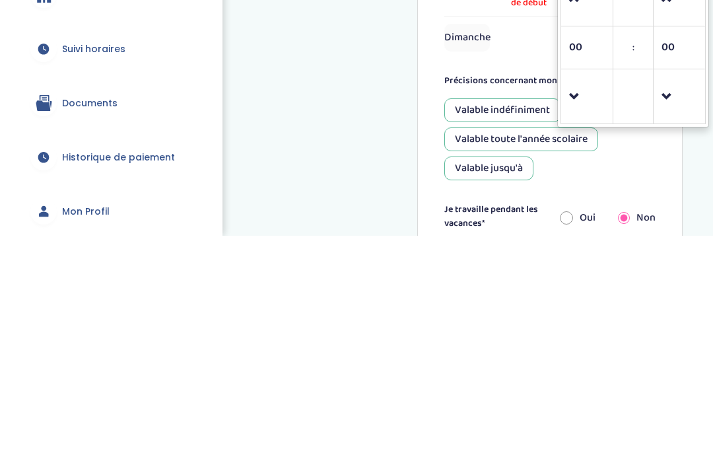
click at [580, 303] on span at bounding box center [587, 321] width 36 height 36
type input "23:00"
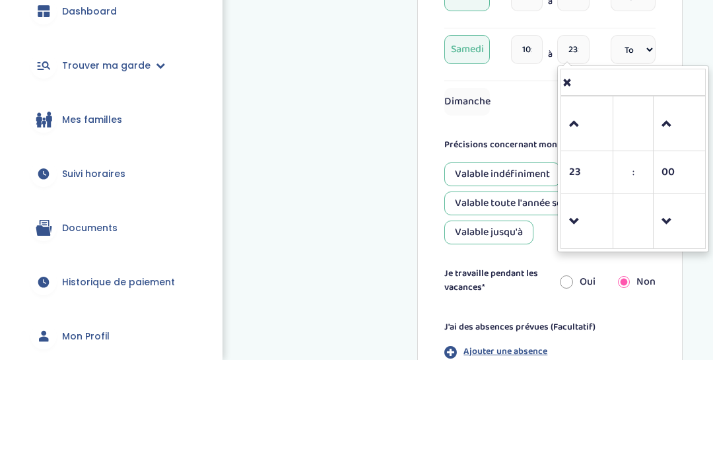
click at [703, 36] on div "Disponibilités Vue d'ensemble Informations de connexion Informations personnell…" at bounding box center [457, 31] width 509 height 1078
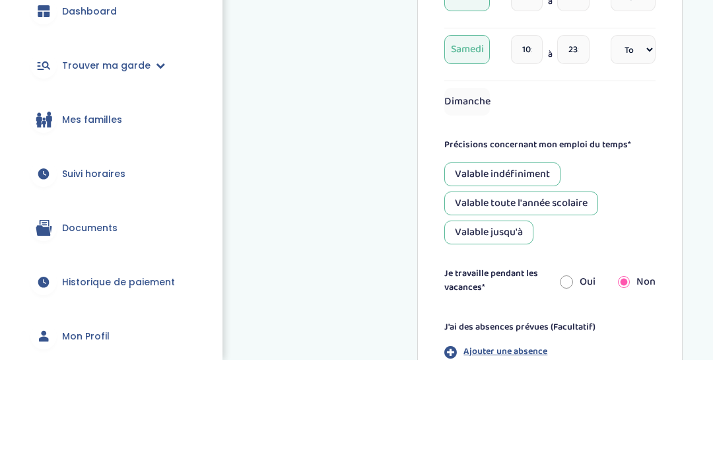
scroll to position [627, 0]
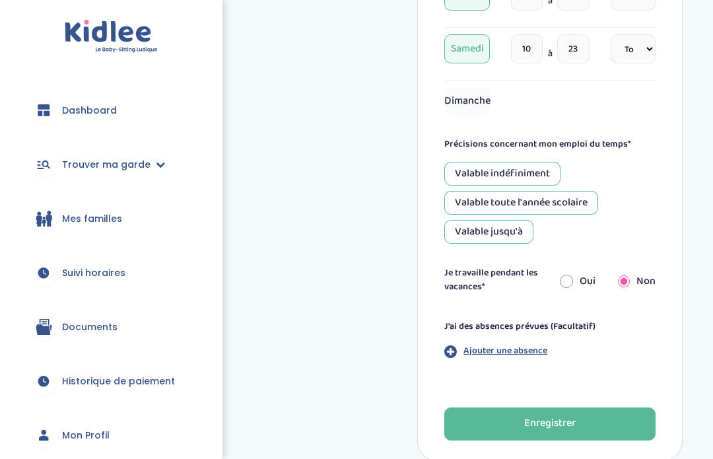
click at [474, 107] on span "Dimanche" at bounding box center [466, 101] width 45 height 28
select select "1"
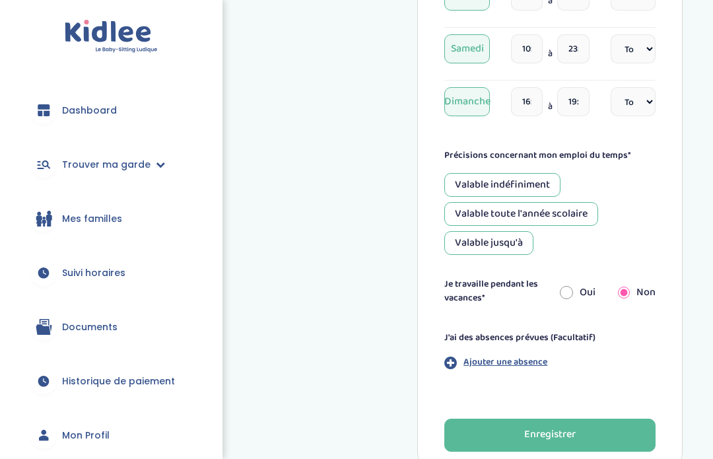
click at [532, 102] on input "16:30" at bounding box center [527, 101] width 32 height 29
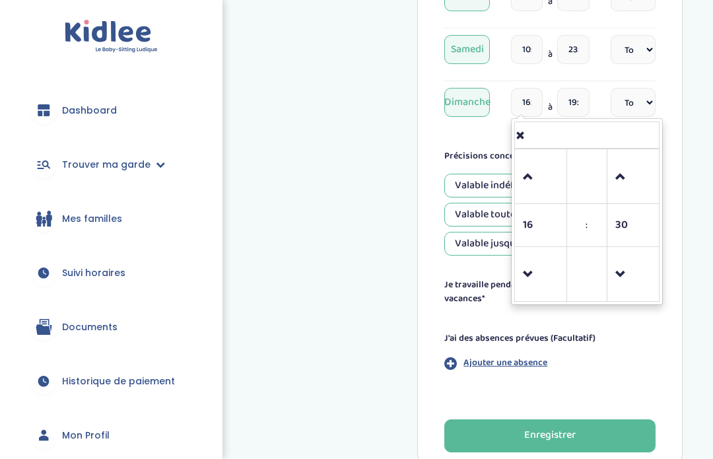
click at [534, 53] on input "10:30" at bounding box center [527, 49] width 32 height 29
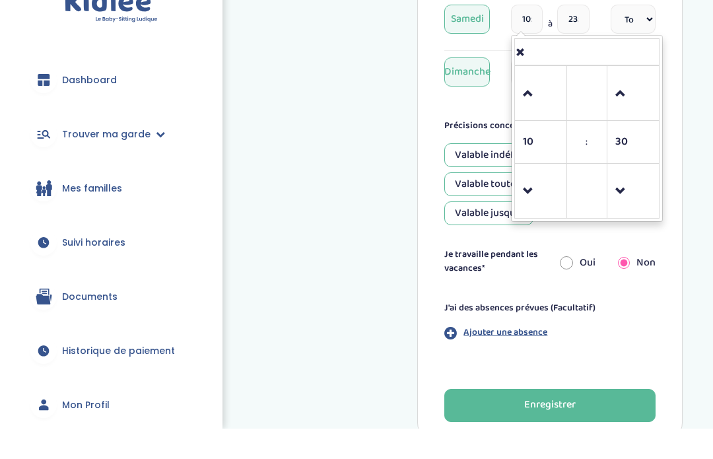
click at [529, 204] on span at bounding box center [541, 222] width 36 height 36
type input "09:30"
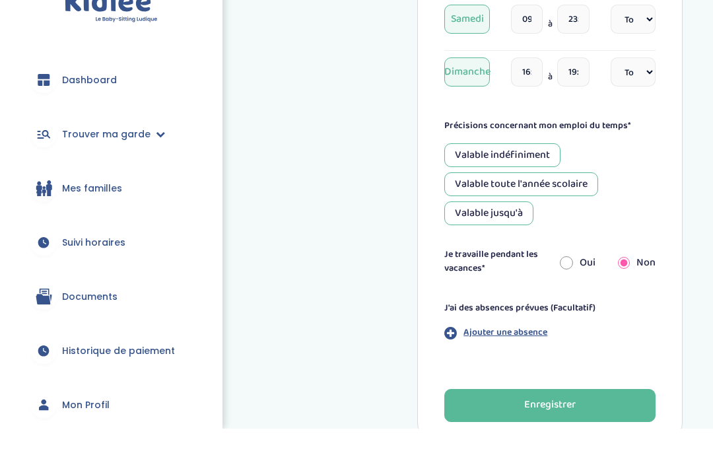
scroll to position [658, 0]
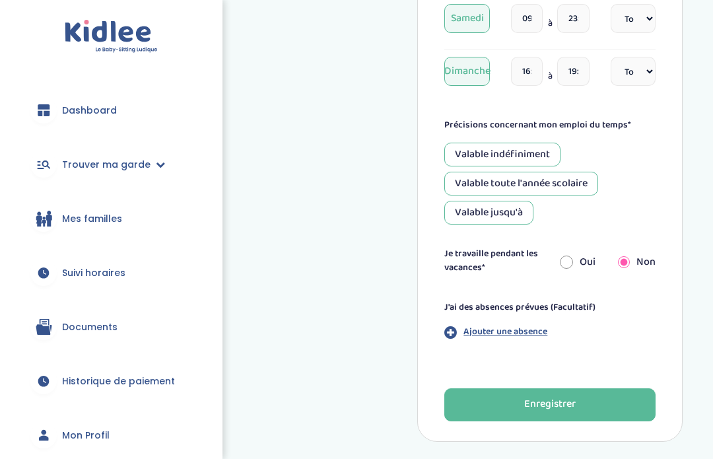
click at [529, 20] on input "09:30" at bounding box center [527, 18] width 32 height 29
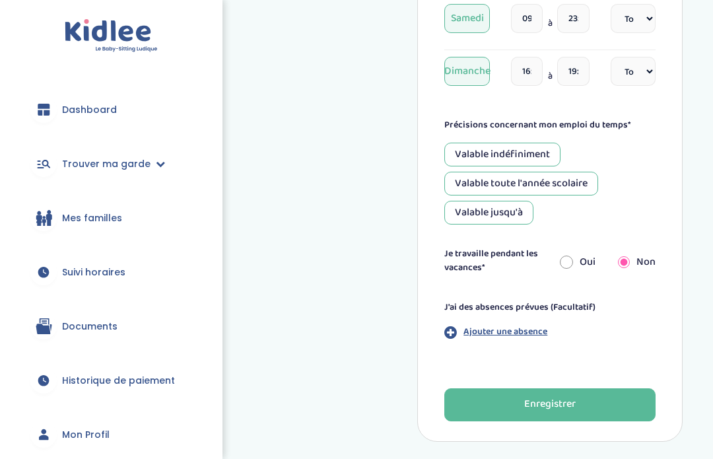
click at [528, 63] on input "16:30" at bounding box center [527, 71] width 32 height 29
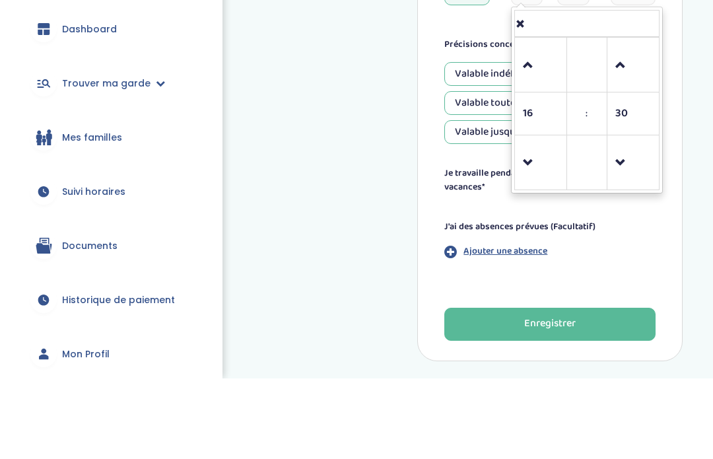
click at [539, 226] on span at bounding box center [541, 244] width 36 height 36
click at [538, 226] on span at bounding box center [541, 244] width 36 height 36
click at [536, 226] on span at bounding box center [541, 244] width 36 height 36
click at [538, 226] on span at bounding box center [541, 244] width 36 height 36
click at [540, 226] on span at bounding box center [541, 244] width 36 height 36
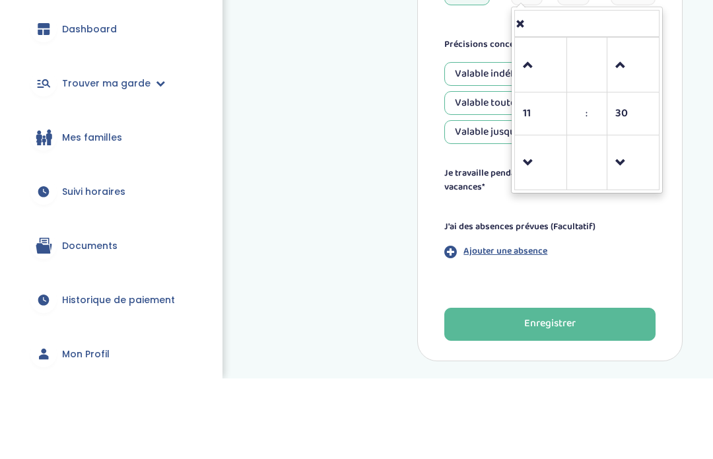
click at [538, 226] on span at bounding box center [541, 244] width 36 height 36
click at [540, 226] on span at bounding box center [541, 244] width 36 height 36
click at [527, 129] on span at bounding box center [541, 147] width 36 height 36
click at [538, 220] on link at bounding box center [540, 244] width 39 height 48
click at [634, 177] on span "30" at bounding box center [633, 195] width 36 height 36
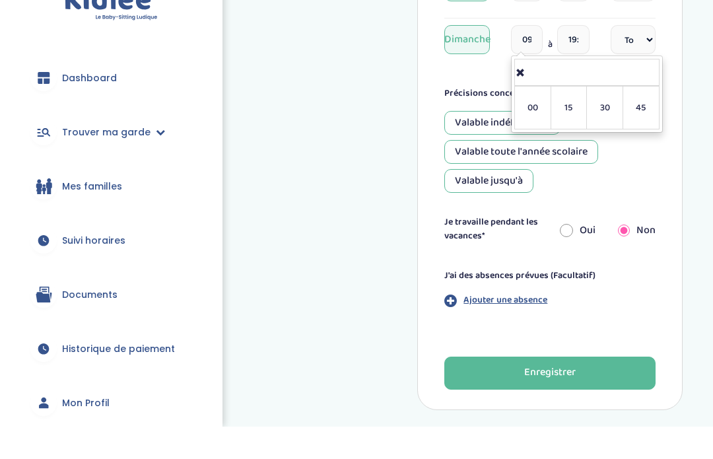
click at [527, 118] on td "00" at bounding box center [532, 139] width 36 height 43
type input "09:00"
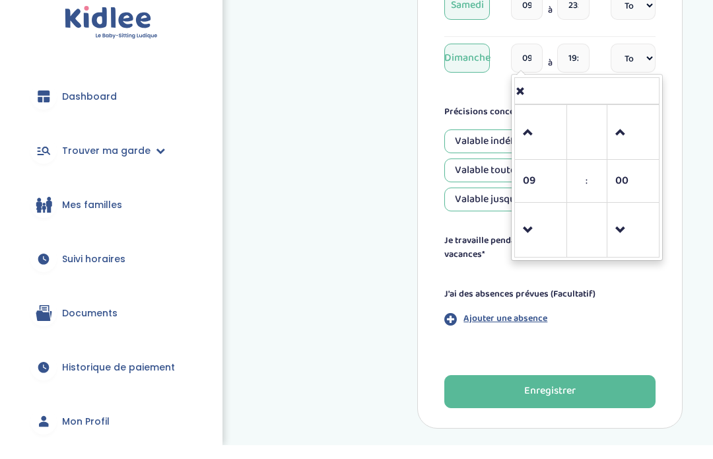
click at [578, 57] on input "19:00" at bounding box center [573, 71] width 32 height 29
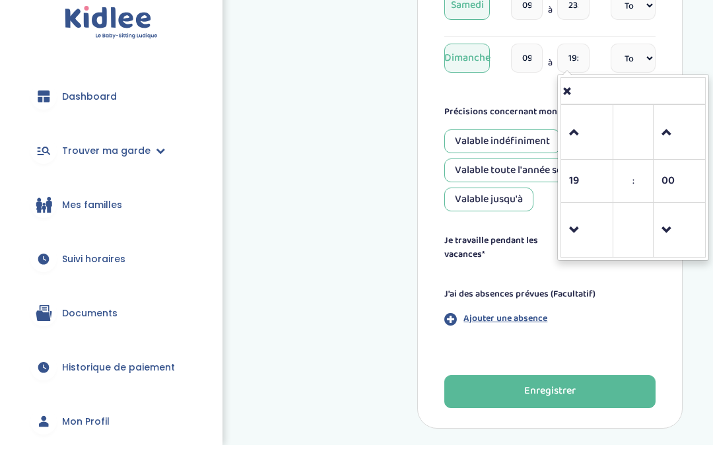
click at [585, 135] on span at bounding box center [587, 147] width 36 height 36
click at [591, 131] on span at bounding box center [587, 147] width 36 height 36
click at [578, 139] on span at bounding box center [587, 147] width 36 height 36
type input "22:00"
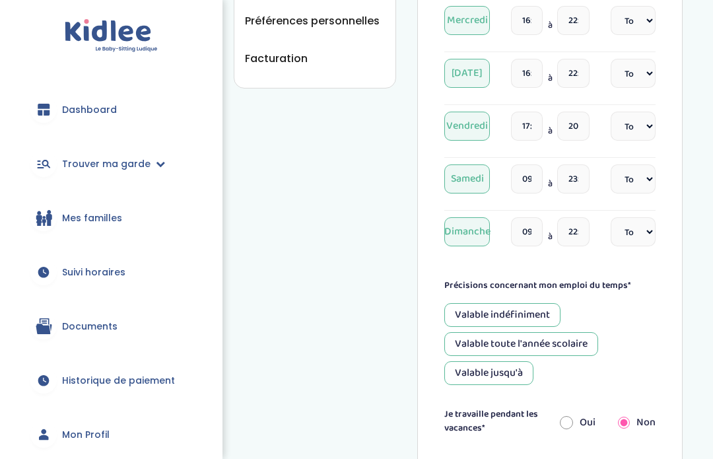
scroll to position [496, 0]
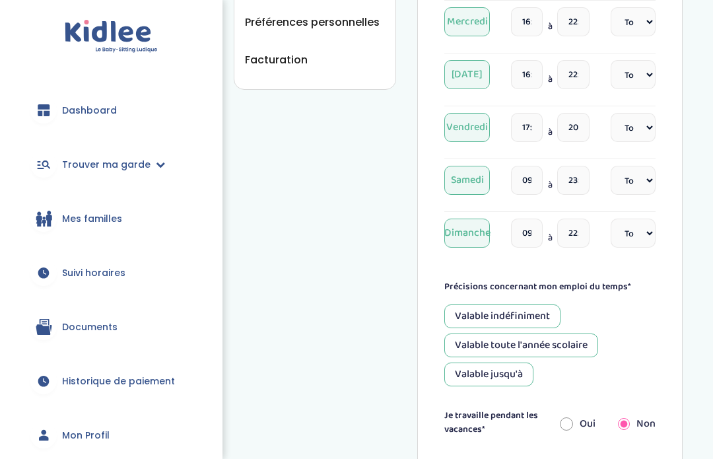
click at [641, 181] on select "Fréquence Toutes les semaines Toutes les 2 semaines Tous les mois" at bounding box center [632, 180] width 45 height 29
select select "4"
click at [642, 232] on select "Fréquence Toutes les semaines Toutes les 2 semaines Tous les mois" at bounding box center [632, 232] width 45 height 29
select select "4"
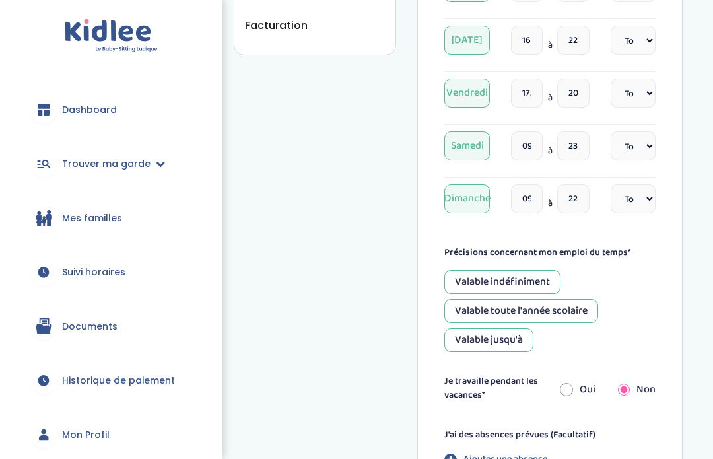
scroll to position [530, 0]
click at [587, 307] on div "Valable toute l'année scolaire" at bounding box center [521, 311] width 154 height 24
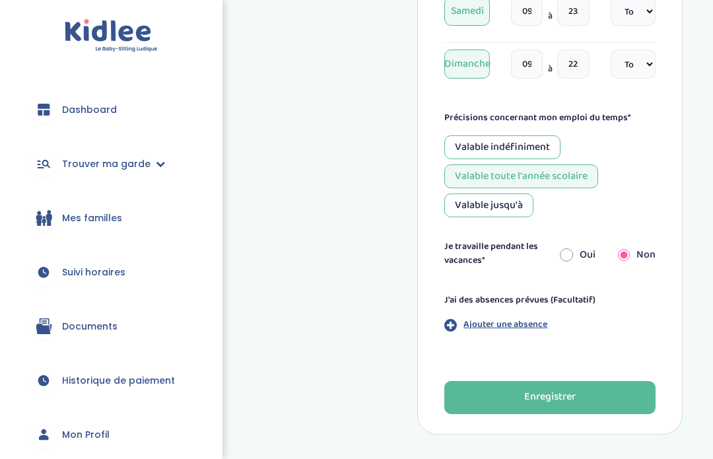
scroll to position [665, 0]
click at [573, 252] on input "radio" at bounding box center [566, 254] width 13 height 29
radio input "true"
radio input "false"
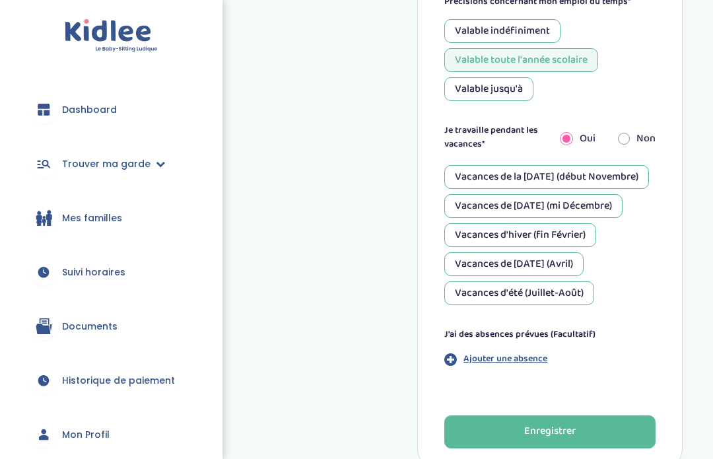
scroll to position [781, 0]
click at [560, 301] on div "Vacances d'été (Juillet-Août)" at bounding box center [519, 293] width 150 height 24
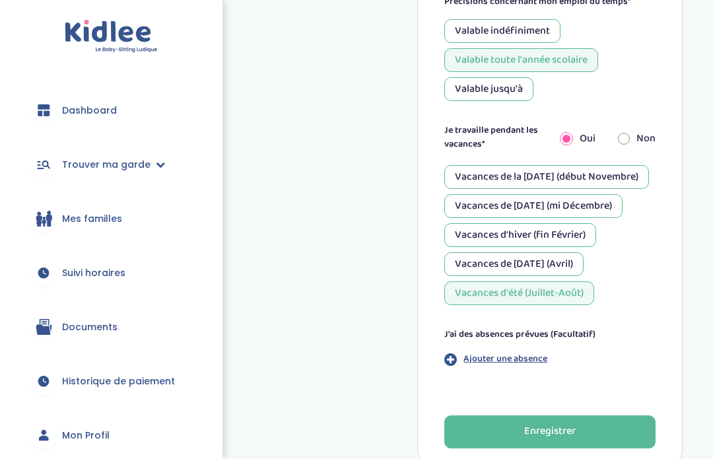
click at [560, 276] on div "Vacances de Pâques (Avril)" at bounding box center [513, 264] width 139 height 24
click at [580, 247] on div "Vacances d'hiver (fin Février)" at bounding box center [520, 235] width 152 height 24
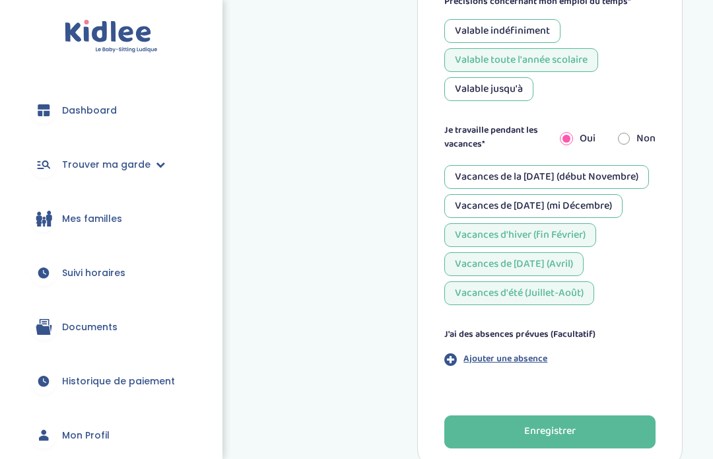
click at [600, 218] on div "Vacances de Noël (mi Décembre)" at bounding box center [533, 206] width 178 height 24
click at [596, 218] on div "Vacances de Noël (mi Décembre)" at bounding box center [533, 206] width 178 height 24
click at [612, 185] on div "Vacances de la Toussaint (début Novembre)" at bounding box center [546, 177] width 205 height 24
click at [569, 305] on div "Vacances d'été (Juillet-Août)" at bounding box center [519, 293] width 150 height 24
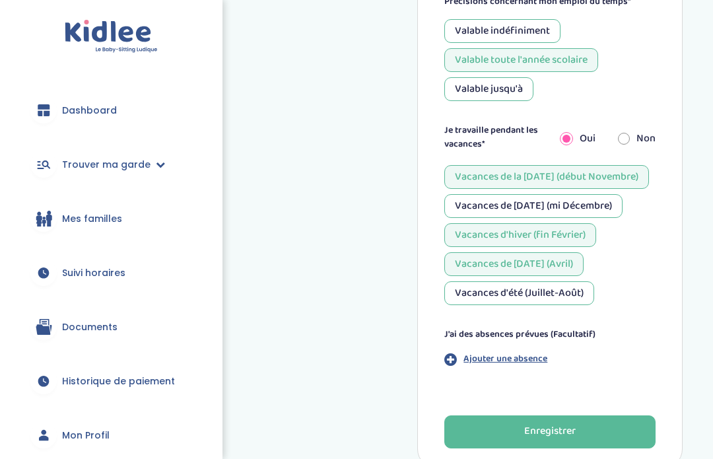
click at [567, 305] on div "Vacances d'été (Juillet-Août)" at bounding box center [519, 293] width 150 height 24
click at [563, 305] on div "Vacances d'été (Juillet-Août)" at bounding box center [519, 293] width 150 height 24
click at [589, 445] on button "Enregistrer" at bounding box center [549, 431] width 211 height 33
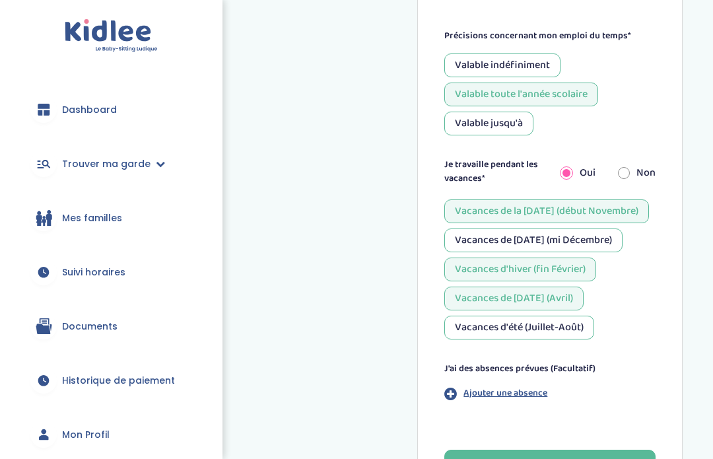
scroll to position [43, 0]
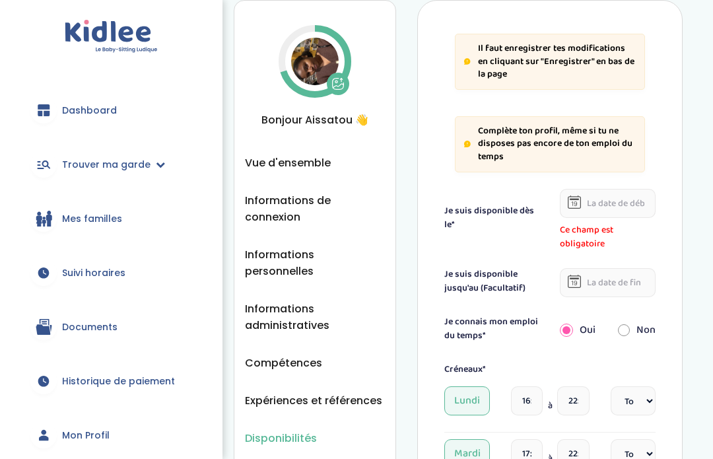
click at [579, 202] on icon at bounding box center [573, 201] width 13 height 13
click at [579, 201] on icon at bounding box center [573, 201] width 13 height 13
click at [612, 204] on input "text" at bounding box center [608, 203] width 96 height 29
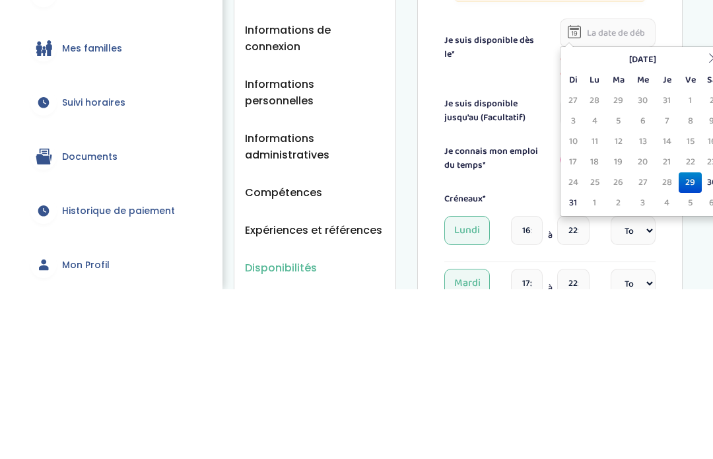
click at [688, 342] on td "29" at bounding box center [689, 352] width 23 height 20
type input "29-08-2025"
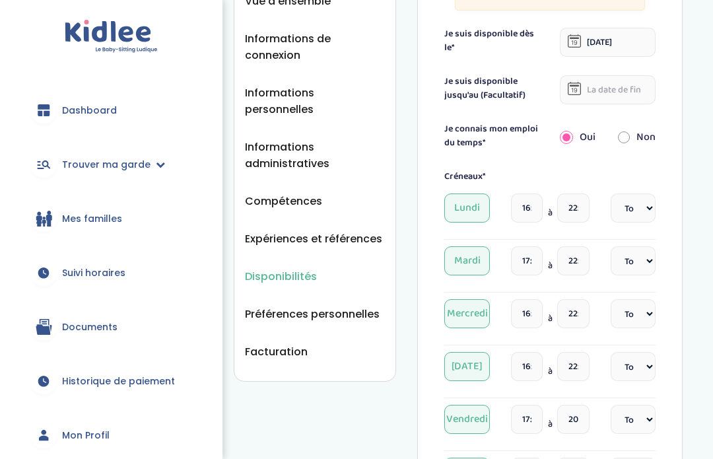
scroll to position [204, 0]
click at [575, 90] on icon at bounding box center [573, 88] width 13 height 13
click at [575, 87] on icon at bounding box center [573, 88] width 13 height 13
click at [598, 88] on input "text" at bounding box center [608, 90] width 96 height 29
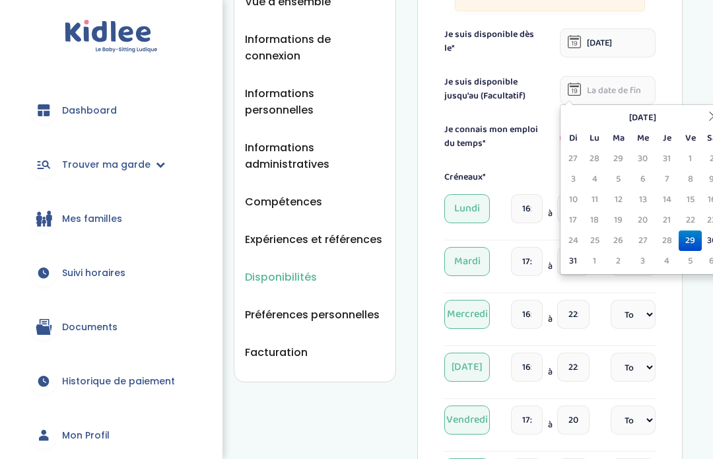
click at [697, 67] on div "Disponibilités Vue d'ensemble Informations de connexion Informations personnell…" at bounding box center [457, 436] width 509 height 1240
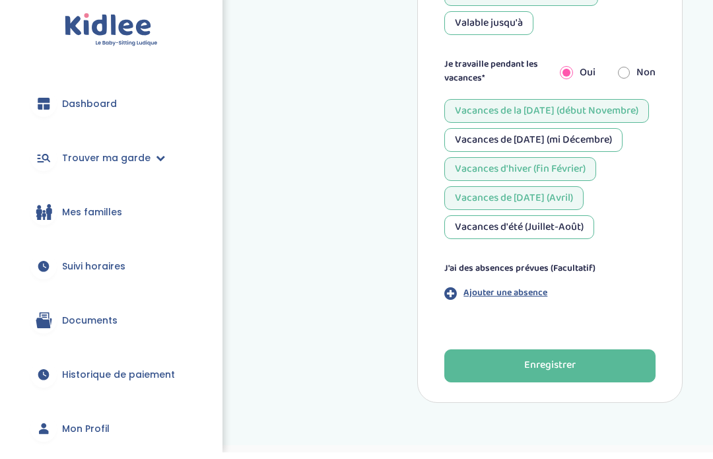
scroll to position [890, 0]
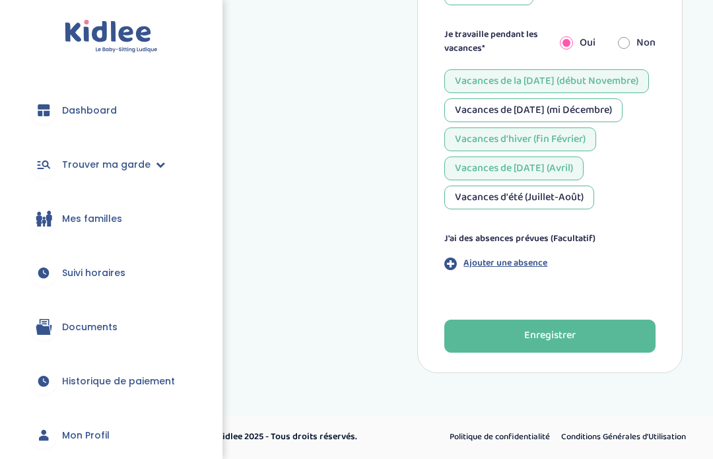
click at [621, 335] on button "Enregistrer" at bounding box center [549, 335] width 211 height 33
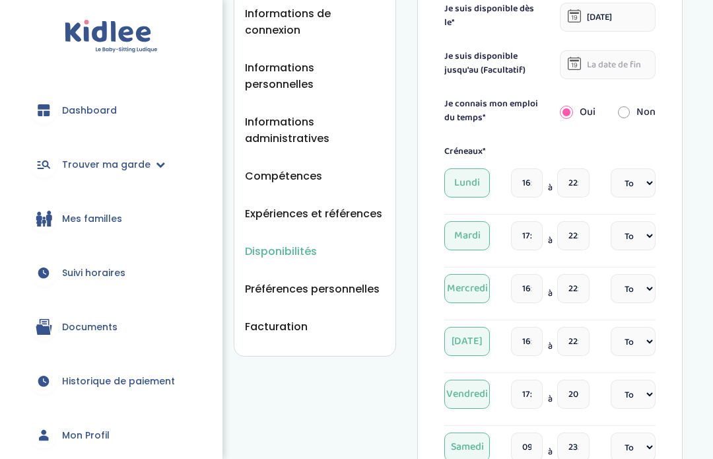
scroll to position [222, 0]
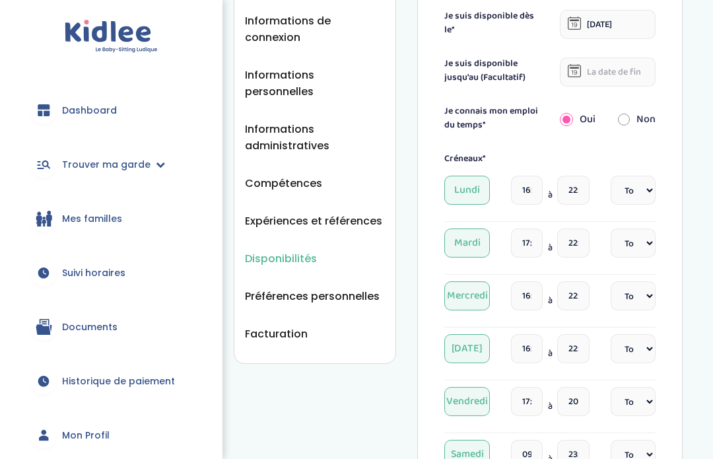
click at [350, 288] on span "Préférences personnelles" at bounding box center [312, 296] width 135 height 16
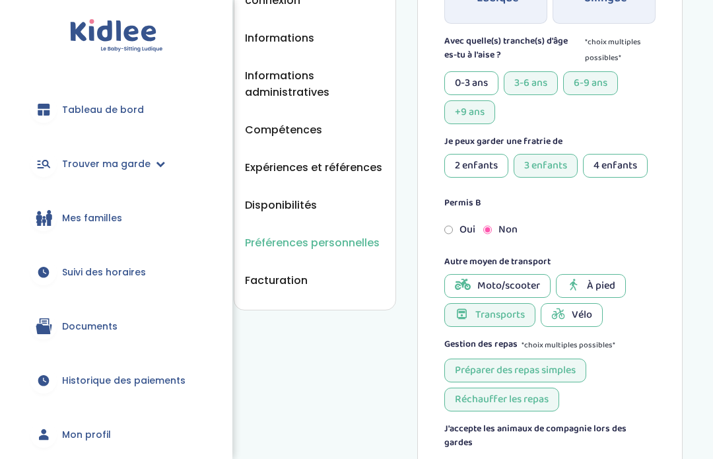
scroll to position [259, 0]
click at [616, 289] on div "À pied" at bounding box center [591, 286] width 70 height 24
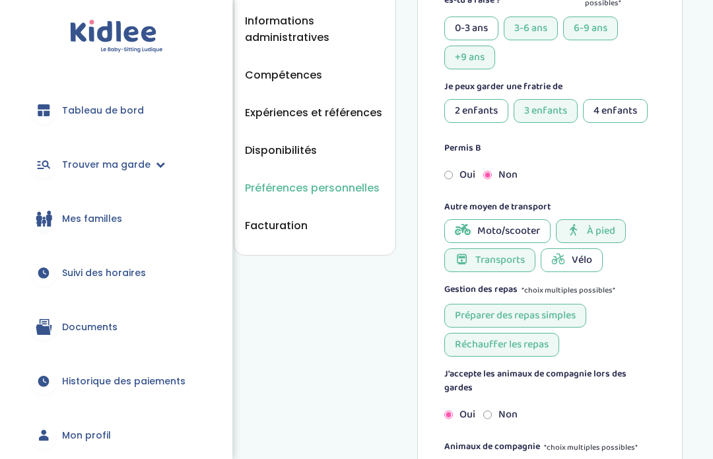
scroll to position [313, 0]
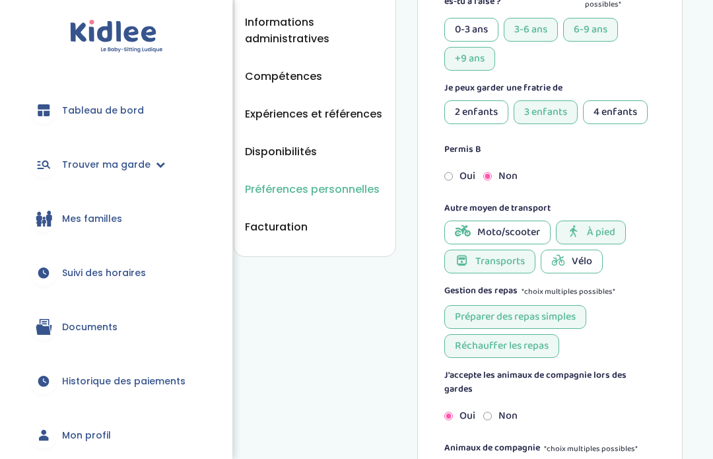
click at [579, 259] on font "Vélo" at bounding box center [581, 261] width 20 height 16
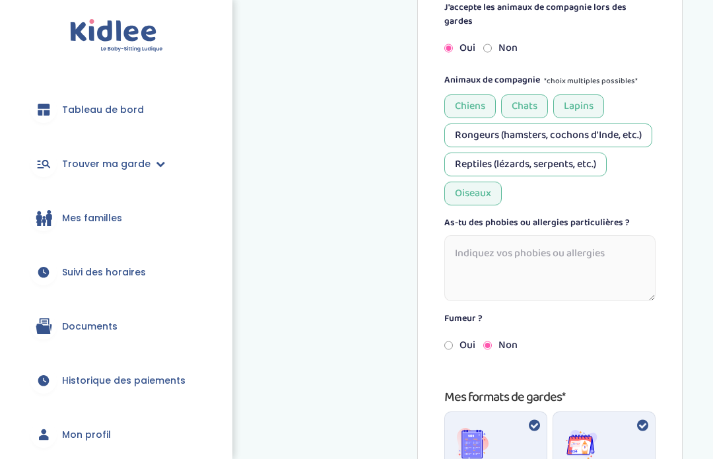
scroll to position [681, 0]
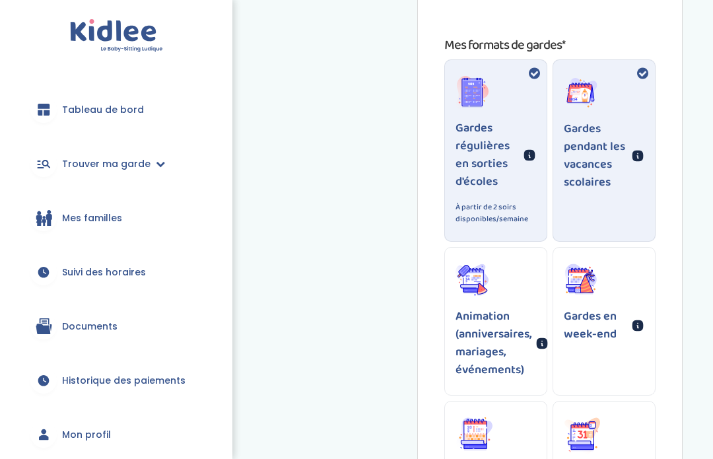
click at [633, 276] on div "Gardes en week-end" at bounding box center [604, 304] width 102 height 112
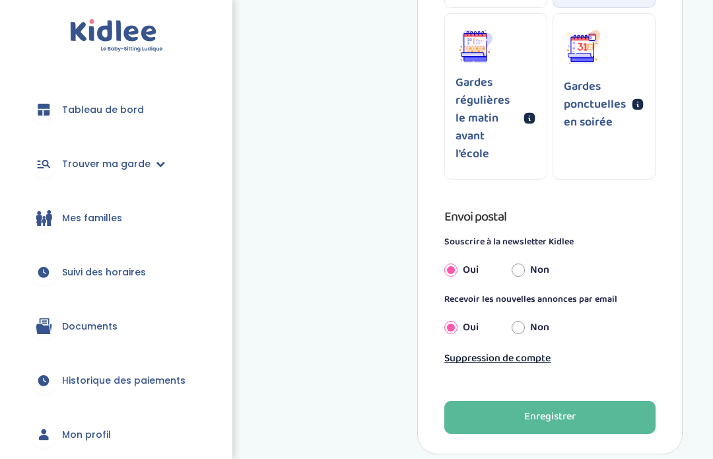
scroll to position [1419, 0]
click at [525, 313] on input "Non" at bounding box center [517, 327] width 13 height 29
radio input "true"
radio input "false"
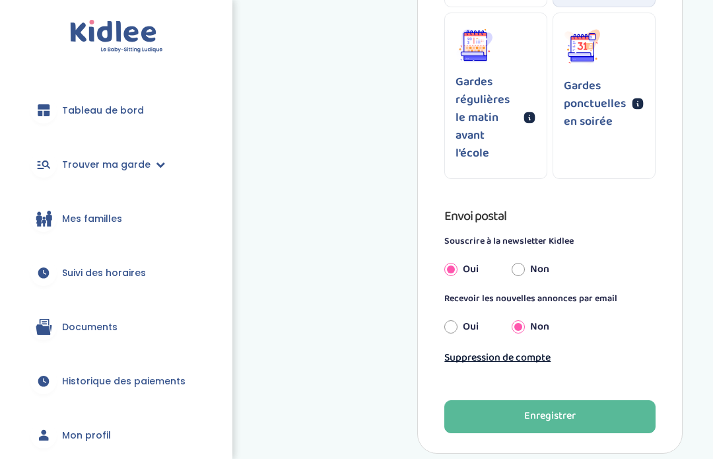
click at [593, 408] on button "Enregistrer" at bounding box center [549, 416] width 211 height 33
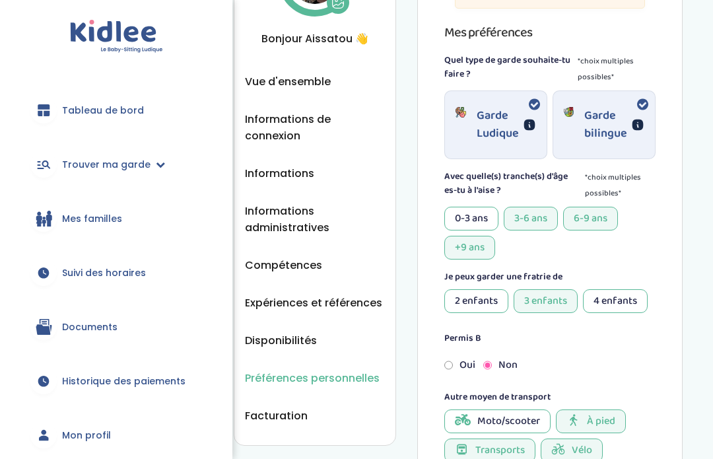
scroll to position [123, 0]
click at [353, 305] on font "Expériences et références" at bounding box center [313, 303] width 137 height 15
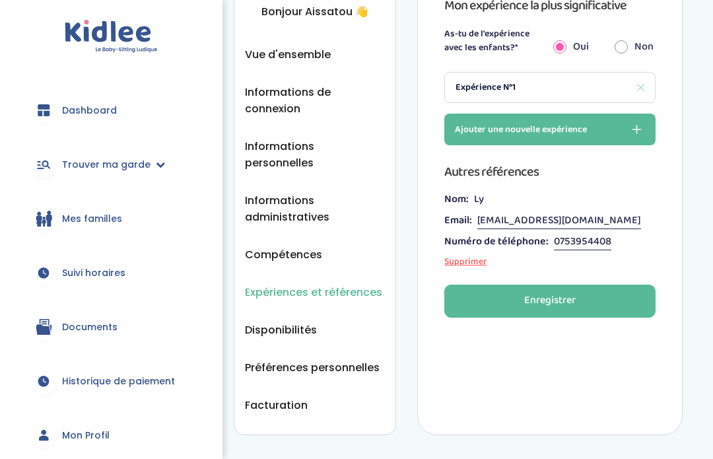
scroll to position [102, 0]
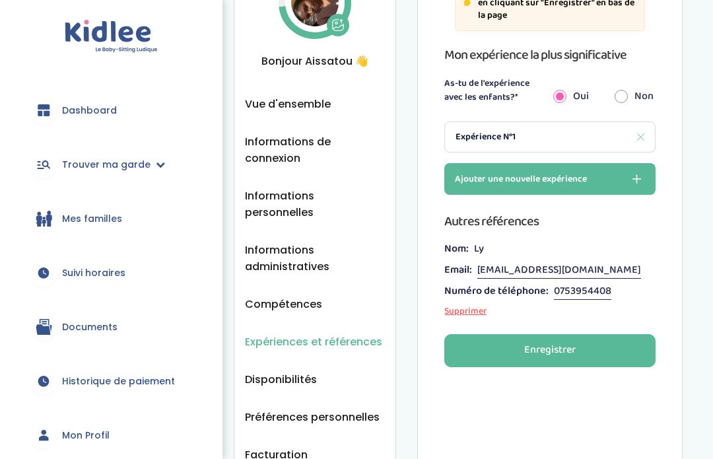
click at [305, 296] on span "Compétences" at bounding box center [283, 304] width 77 height 16
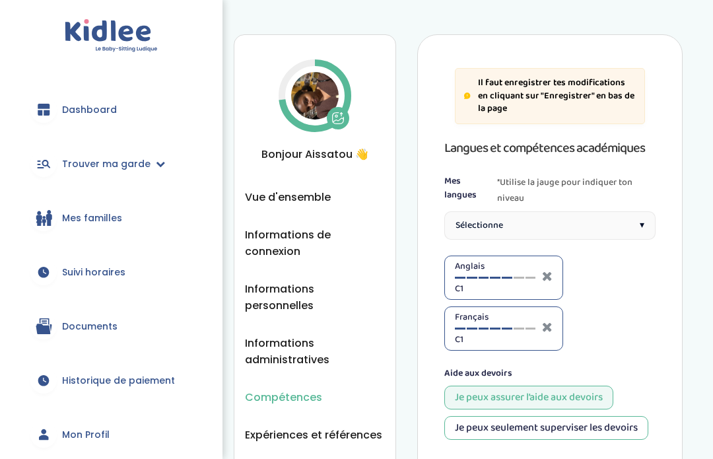
scroll to position [7, 0]
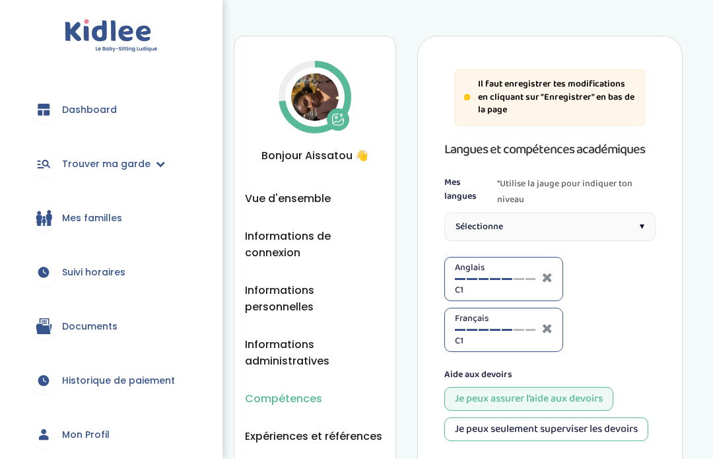
click at [303, 345] on span "Informations administratives" at bounding box center [315, 353] width 140 height 33
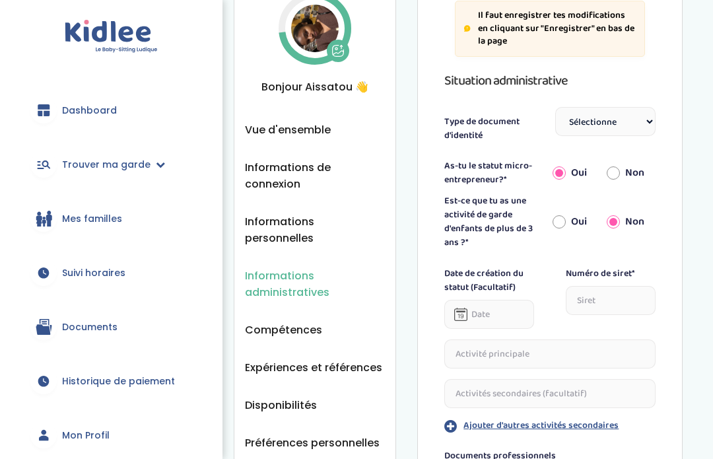
scroll to position [69, 0]
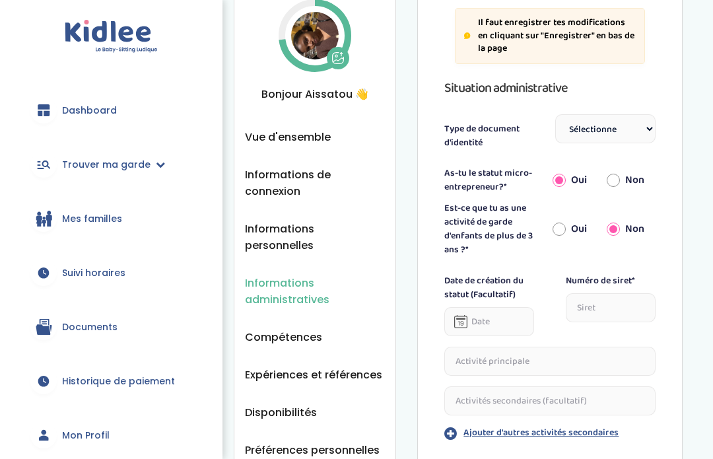
click at [348, 232] on span "Informations personnelles" at bounding box center [315, 236] width 140 height 33
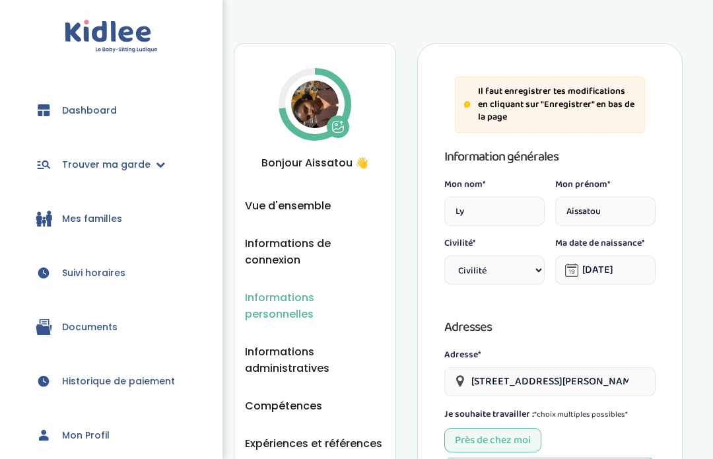
click at [520, 270] on select "Civilité Mr Mme" at bounding box center [494, 269] width 100 height 29
select select "1"
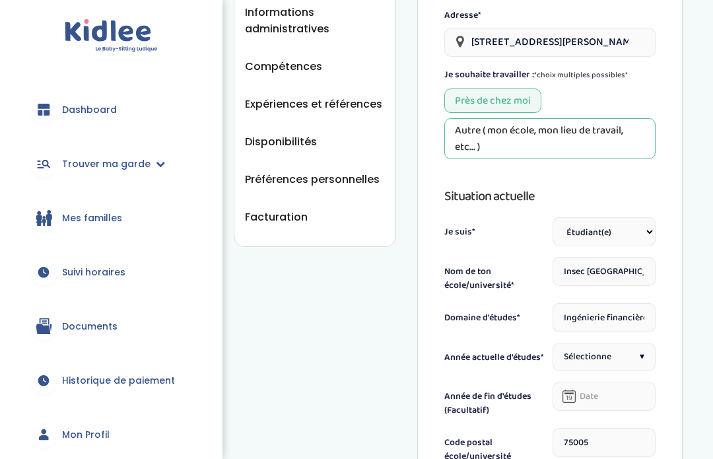
scroll to position [339, 0]
click at [631, 325] on input "Ingénierie financière" at bounding box center [603, 317] width 103 height 29
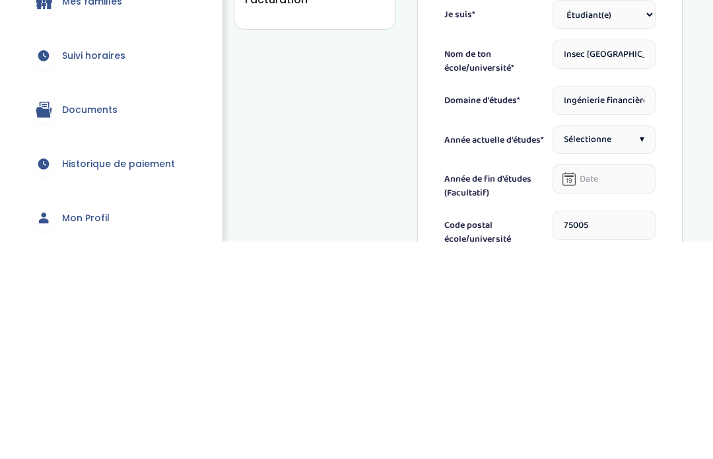
click at [690, 141] on div "Informations personnelles Vue d'ensemble Informations de connexion Informations…" at bounding box center [457, 310] width 509 height 1258
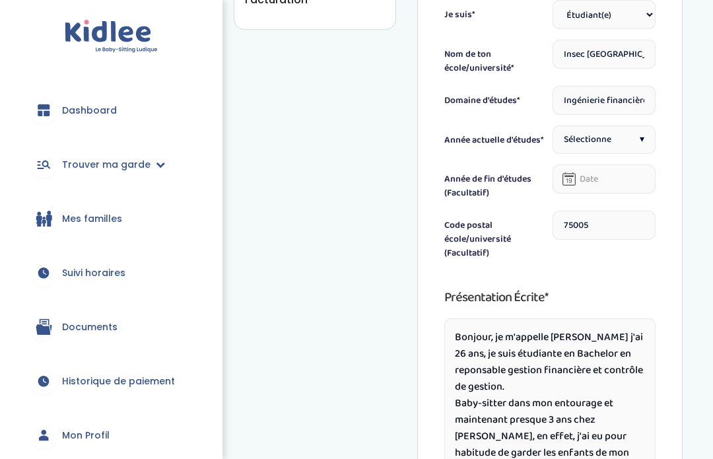
click at [642, 146] on span "▾" at bounding box center [641, 140] width 5 height 14
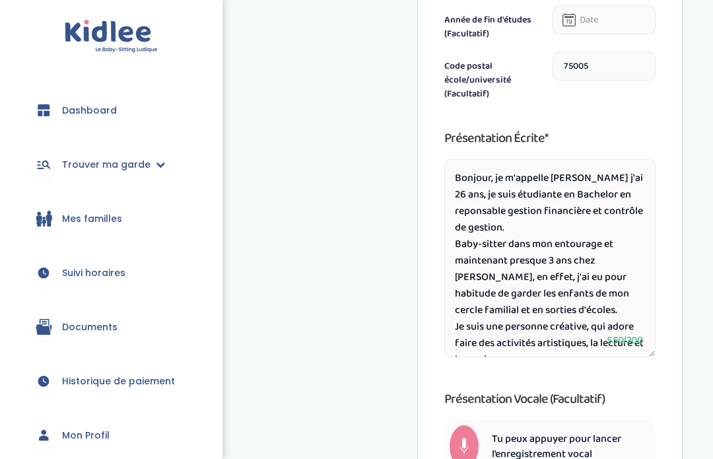
scroll to position [0, 0]
click at [565, 201] on textarea "Bonjour, je m'appelle Aissatou j'ai 26 ans, je suis étudiante en Bachelor en re…" at bounding box center [549, 258] width 211 height 198
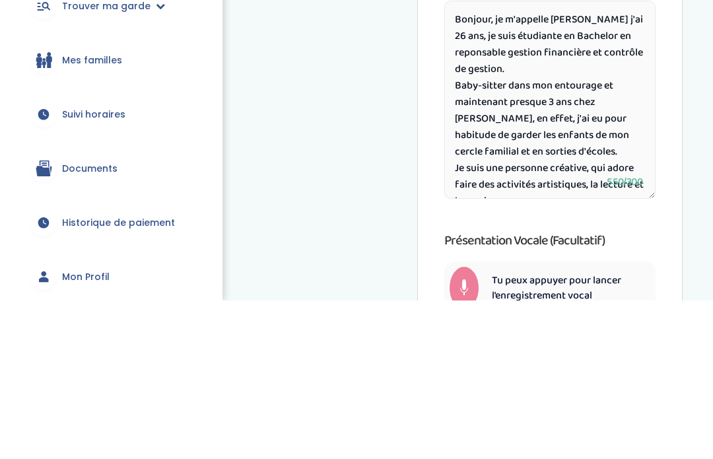
click at [554, 159] on textarea "Bonjour, je m'appelle Aissatou j'ai 26 ans, je suis étudiante en Bachelor en re…" at bounding box center [549, 258] width 211 height 198
click at [558, 159] on textarea "Bonjour, je m'appelle Aissatou j'ai 26 ans, je suis étudiante en Bachelor en re…" at bounding box center [549, 258] width 211 height 198
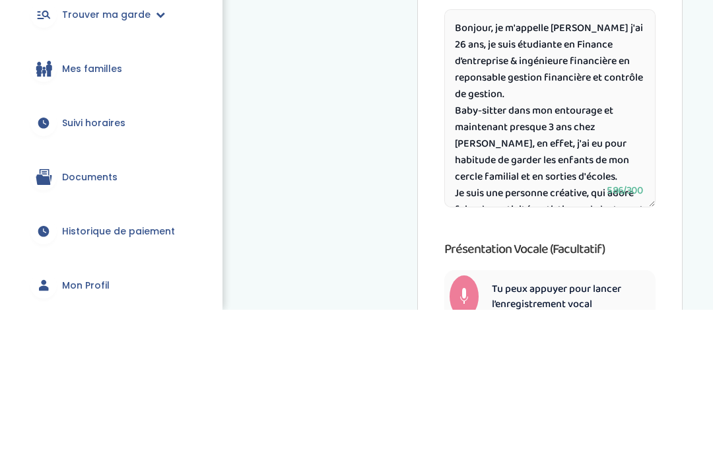
click at [483, 159] on textarea "Bonjour, je m'appelle Aissatou j'ai 26 ans, je suis étudiante en Finance d’entr…" at bounding box center [549, 258] width 211 height 198
click at [583, 159] on textarea "Bonjour, je m'appelle Aissatou j'ai 26 ans, je suis étudiante en Finance d’entr…" at bounding box center [549, 258] width 211 height 198
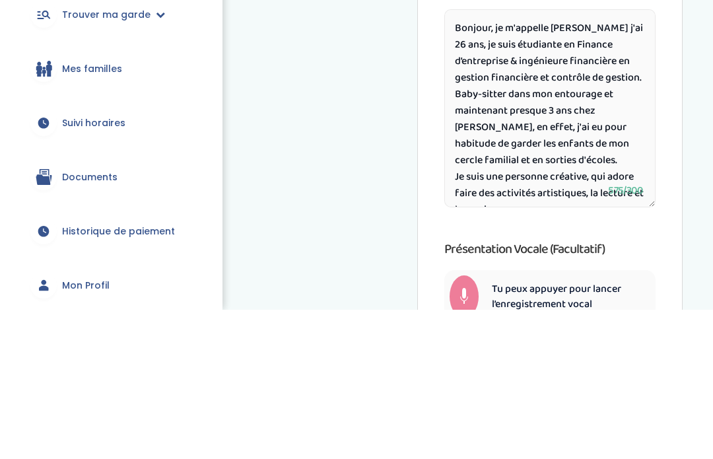
click at [523, 159] on textarea "Bonjour, je m'appelle Aissatou j'ai 26 ans, je suis étudiante en Finance d’entr…" at bounding box center [549, 258] width 211 height 198
click at [526, 159] on textarea "Bonjour, je m'appelle Aissatou j'ai 26 ans, je suis étudiante en Finance d’entr…" at bounding box center [549, 258] width 211 height 198
click at [601, 159] on textarea "Bonjour, je m'appelle Aissatou j'ai 26 ans, je suis étudiante en Finance d’entr…" at bounding box center [549, 258] width 211 height 198
click at [616, 159] on textarea "Bonjour, je m'appelle Aissatou j'ai 26 ans, je suis étudiante en Finance d’entr…" at bounding box center [549, 258] width 211 height 198
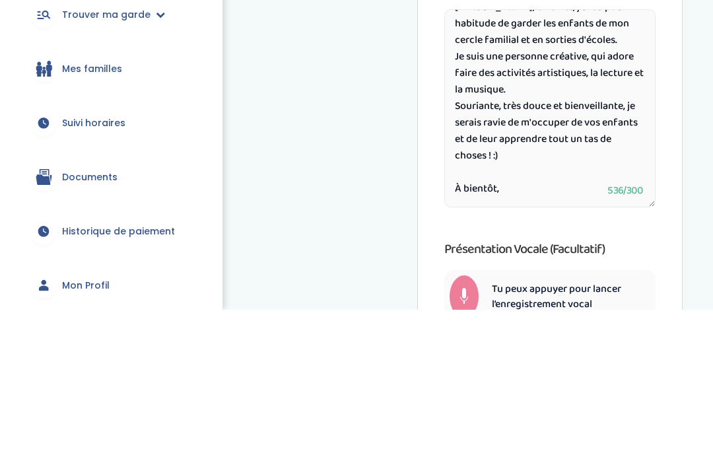
scroll to position [144, 0]
type textarea "Bonjour, je m'appelle Aissatou j'ai 26 ans, je suis étudiante en Finance d’entr…"
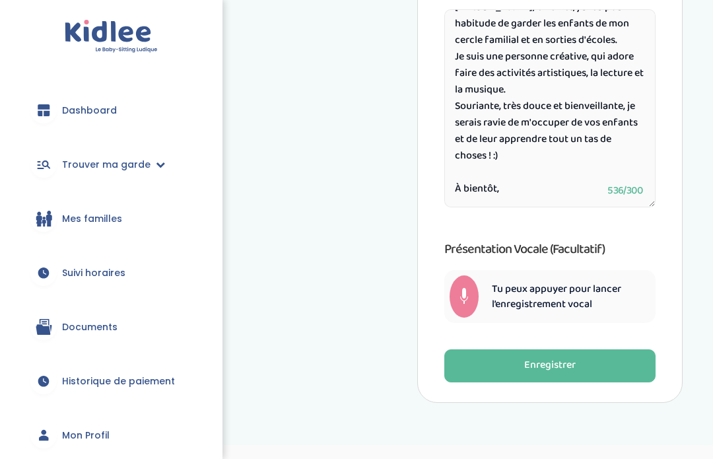
click at [590, 376] on button "Enregistrer" at bounding box center [549, 365] width 211 height 33
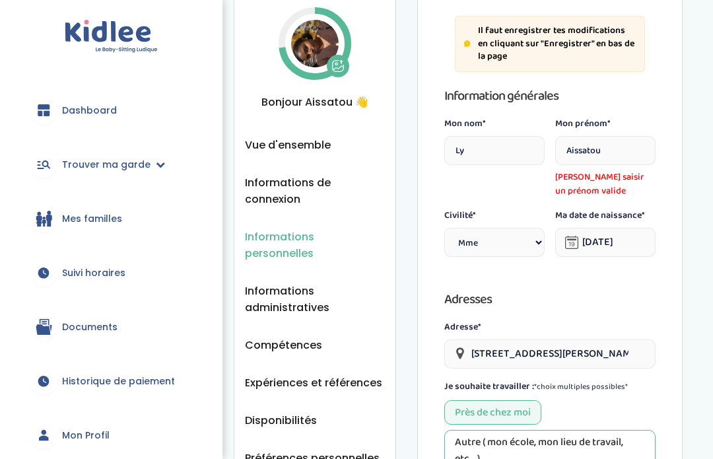
scroll to position [61, 0]
click at [544, 148] on input "Aissatou" at bounding box center [494, 149] width 100 height 29
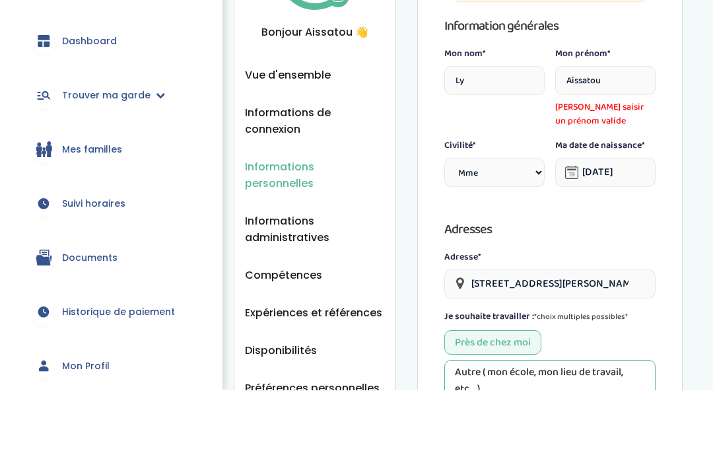
type input "Aissatou"
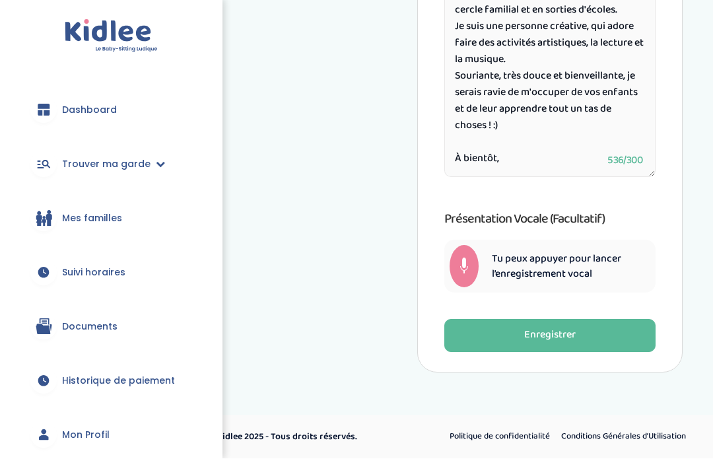
scroll to position [851, 0]
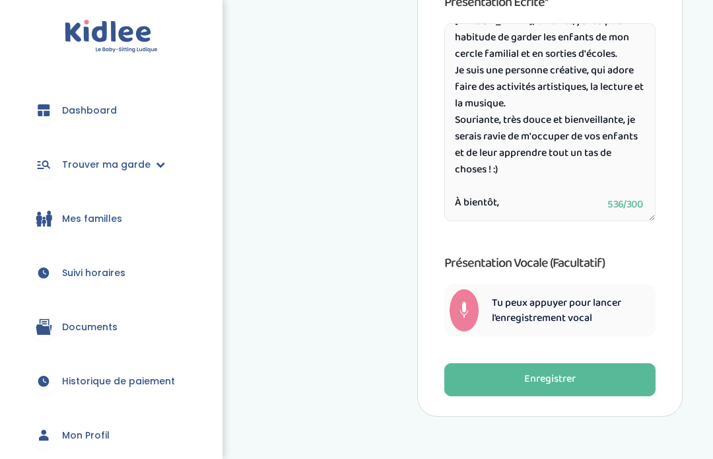
click at [620, 385] on button "Enregistrer" at bounding box center [549, 379] width 211 height 33
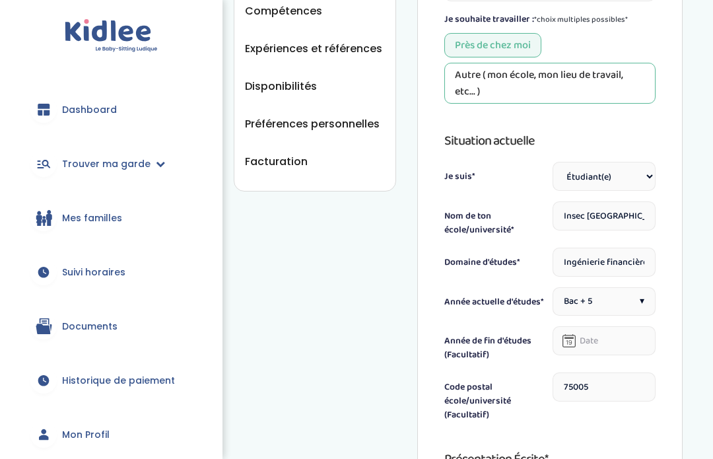
scroll to position [401, 0]
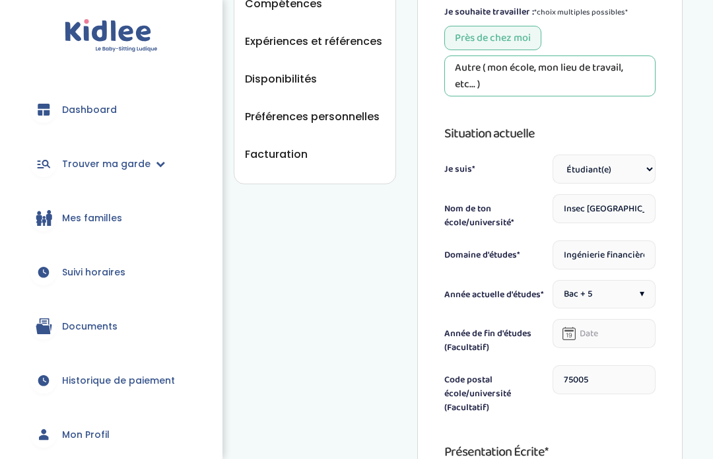
click at [583, 212] on input "Insec paris" at bounding box center [603, 209] width 103 height 29
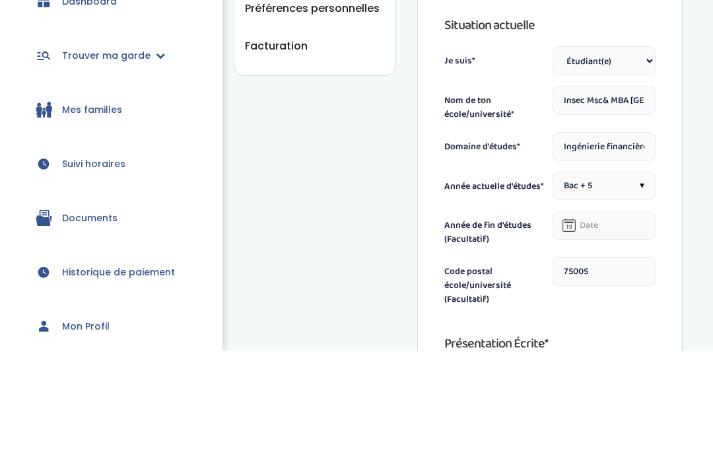
click at [576, 195] on input "Insec Msc& MBA paris" at bounding box center [603, 209] width 103 height 29
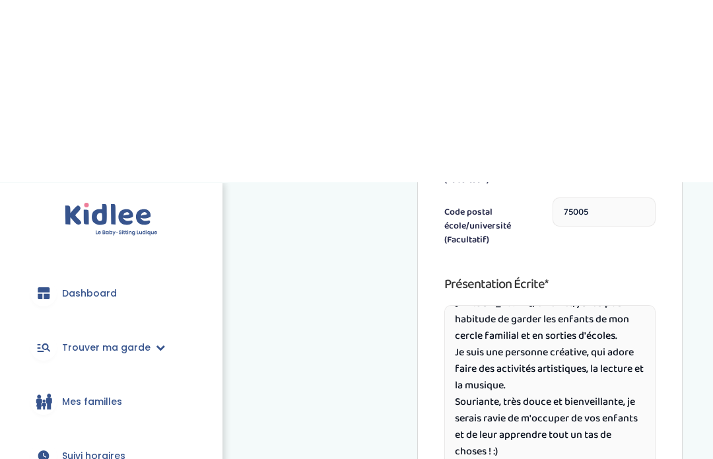
scroll to position [901, 0]
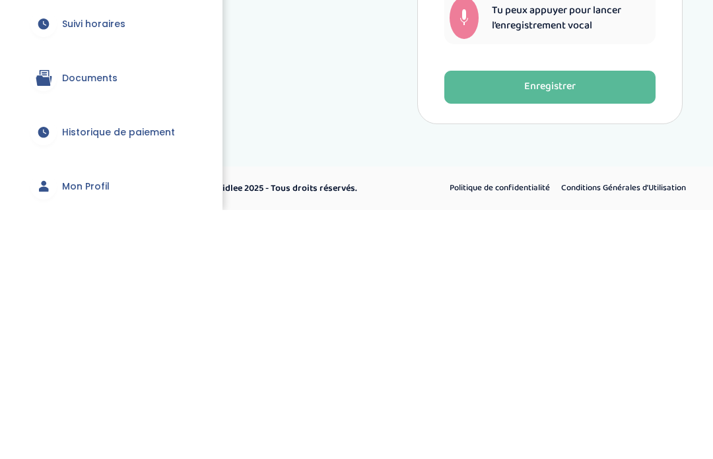
type input "INSEEC Msc& MBA paris"
click at [618, 319] on button "Enregistrer" at bounding box center [549, 335] width 211 height 33
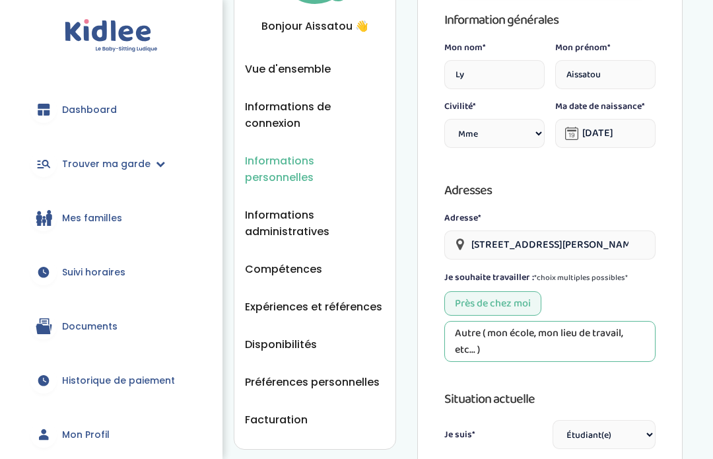
scroll to position [0, 0]
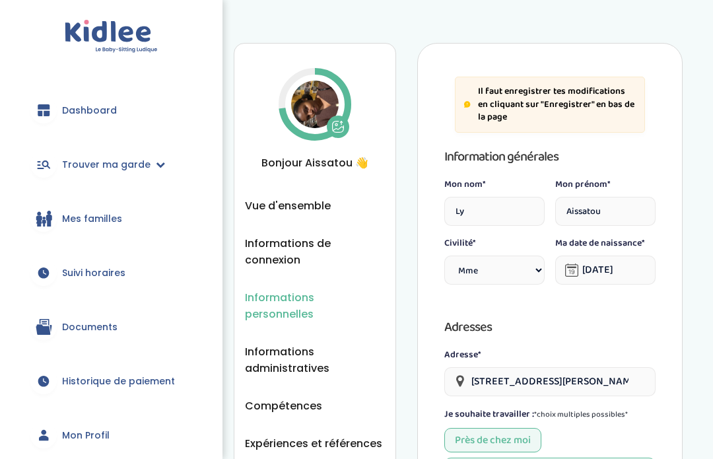
click at [309, 248] on span "Informations de connexion" at bounding box center [315, 251] width 140 height 33
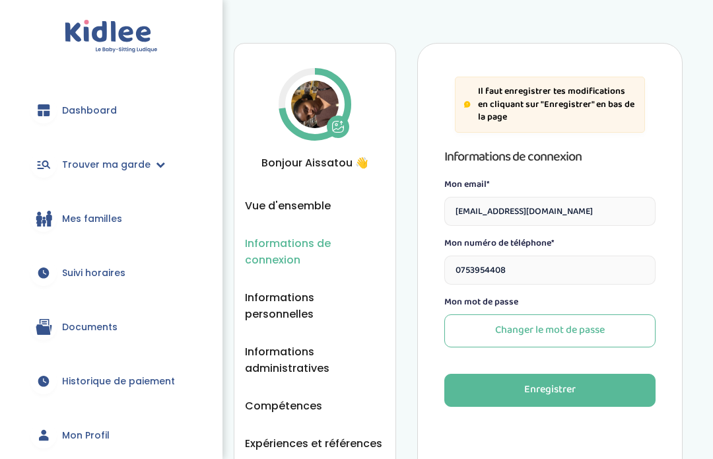
click at [323, 205] on span "Vue d'ensemble" at bounding box center [288, 205] width 86 height 16
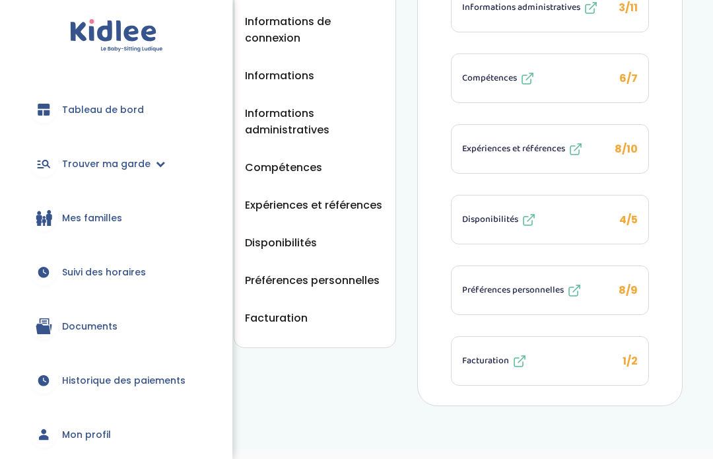
scroll to position [222, 0]
click at [638, 362] on button "Facturation 1/2" at bounding box center [549, 361] width 197 height 48
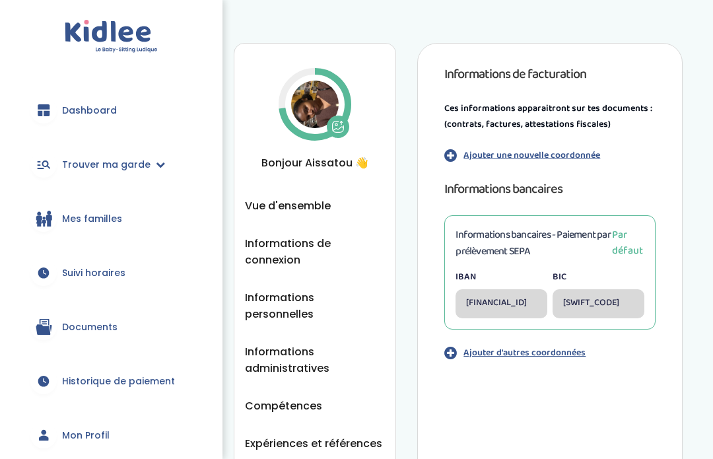
click at [123, 171] on span "Trouver ma garde" at bounding box center [106, 165] width 88 height 14
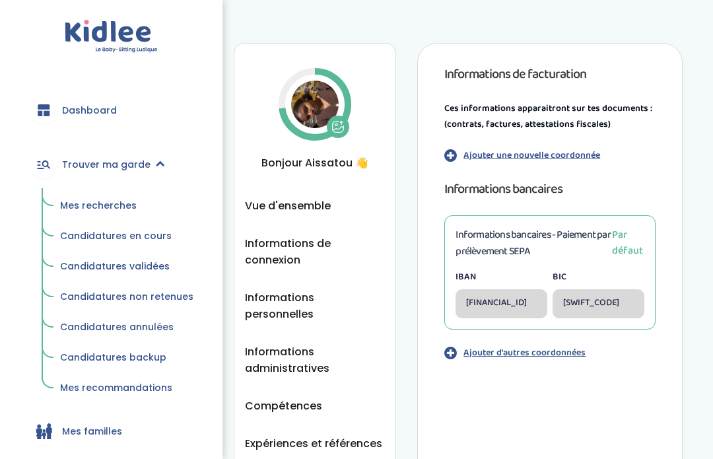
click at [105, 205] on span "Mes recherches" at bounding box center [98, 205] width 77 height 13
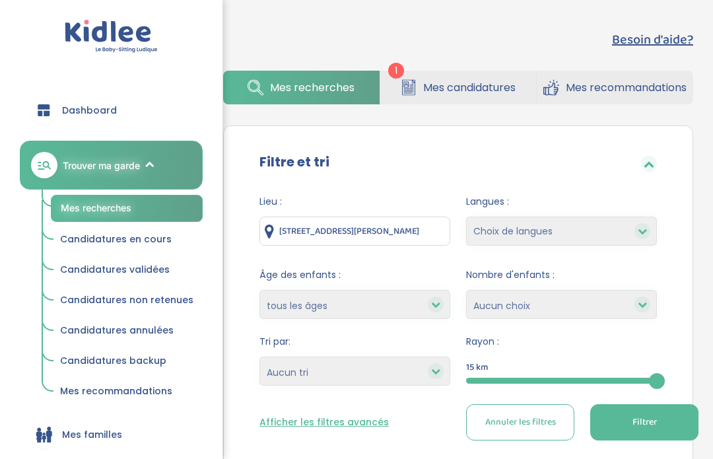
click at [152, 247] on link "Candidatures en cours" at bounding box center [127, 239] width 152 height 25
click at [443, 88] on span "Mes candidatures" at bounding box center [469, 87] width 92 height 16
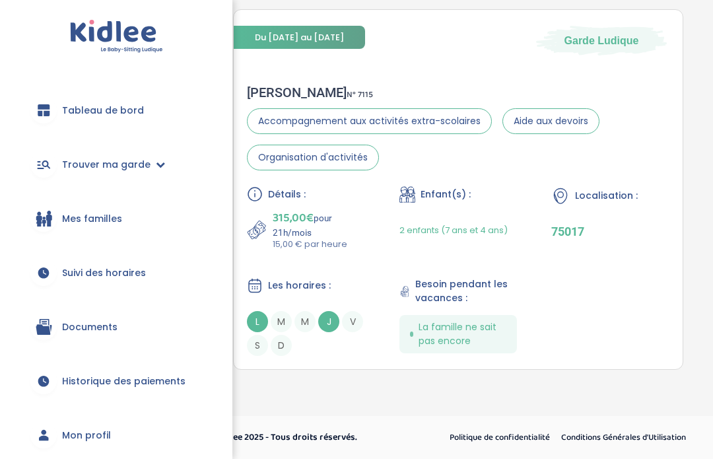
click at [645, 269] on div "Détails : 315,00€ pour 21h/mois 15,00 € par heure Enfant(s) : 2 enfants (7 ans …" at bounding box center [458, 271] width 422 height 170
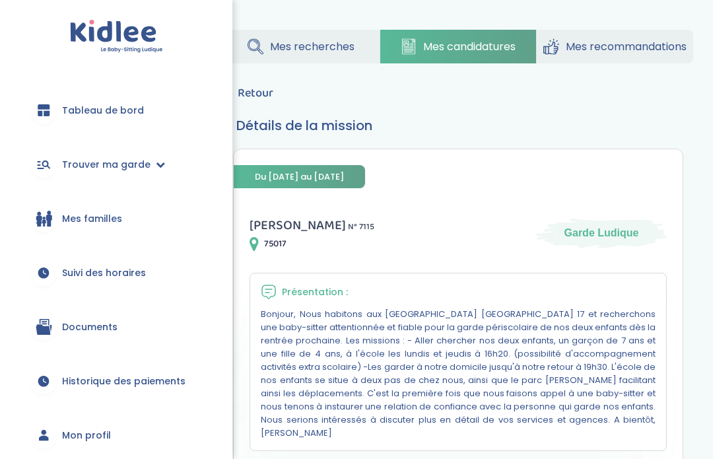
click at [309, 44] on font "Mes recherches" at bounding box center [312, 46] width 84 height 15
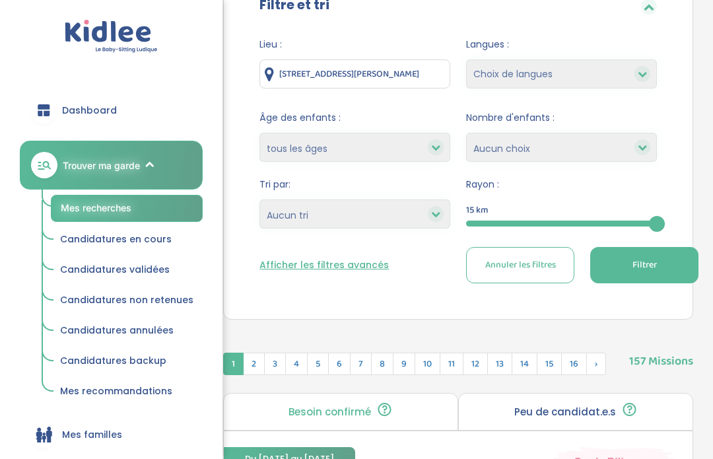
scroll to position [154, 0]
